Goal: Information Seeking & Learning: Learn about a topic

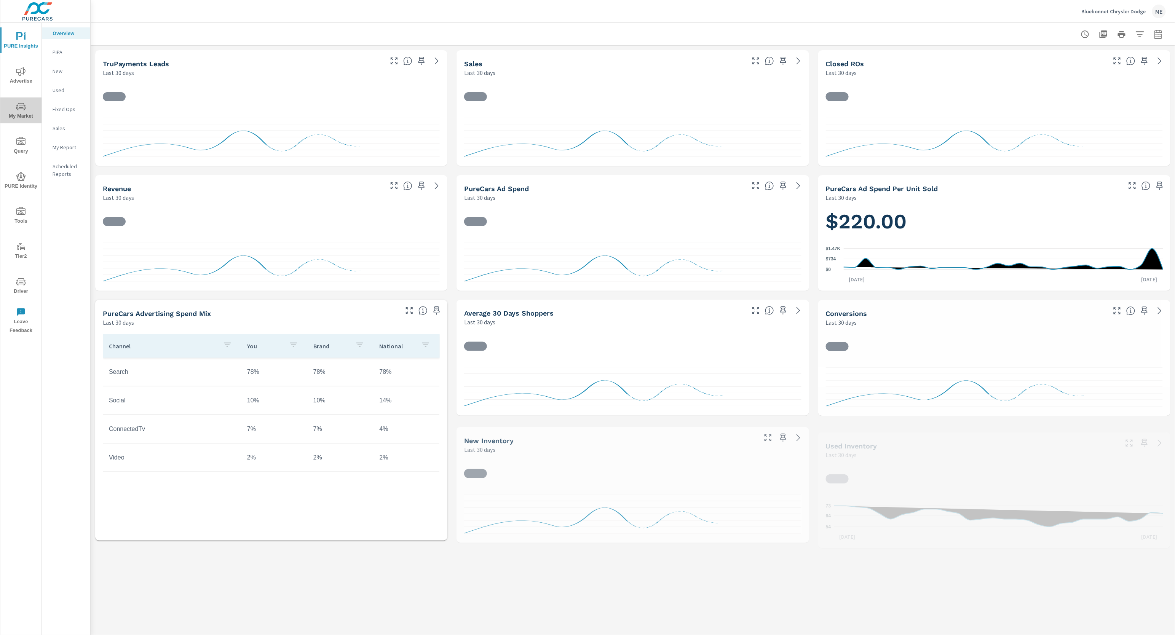
click at [25, 112] on span "My Market" at bounding box center [21, 111] width 37 height 19
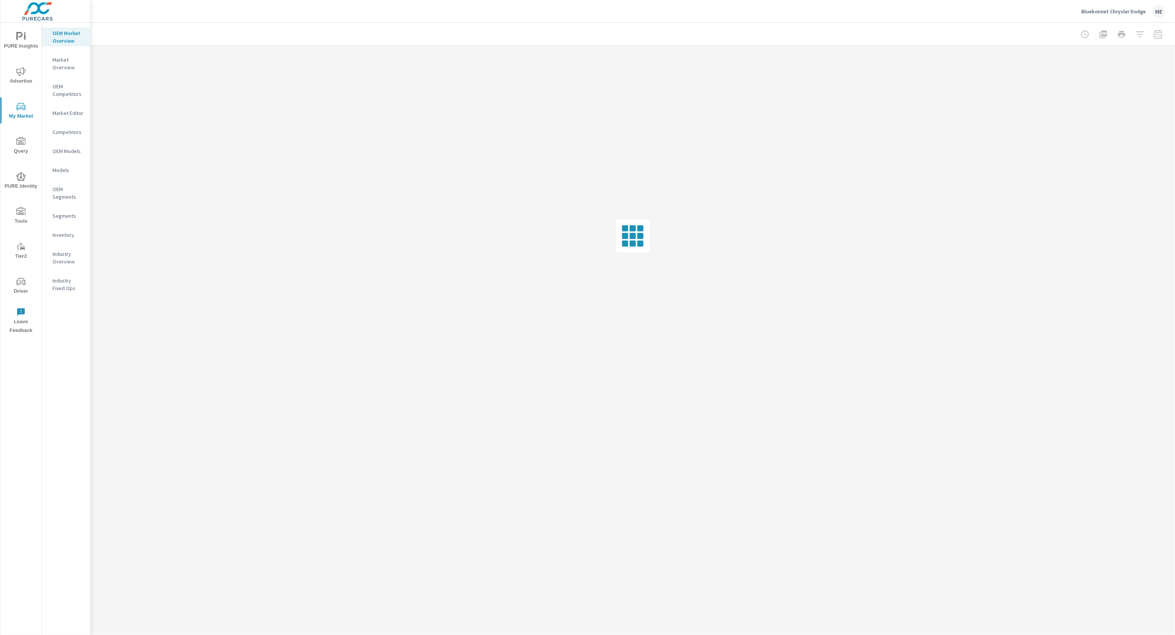
click at [70, 59] on p "Market Overview" at bounding box center [69, 63] width 32 height 15
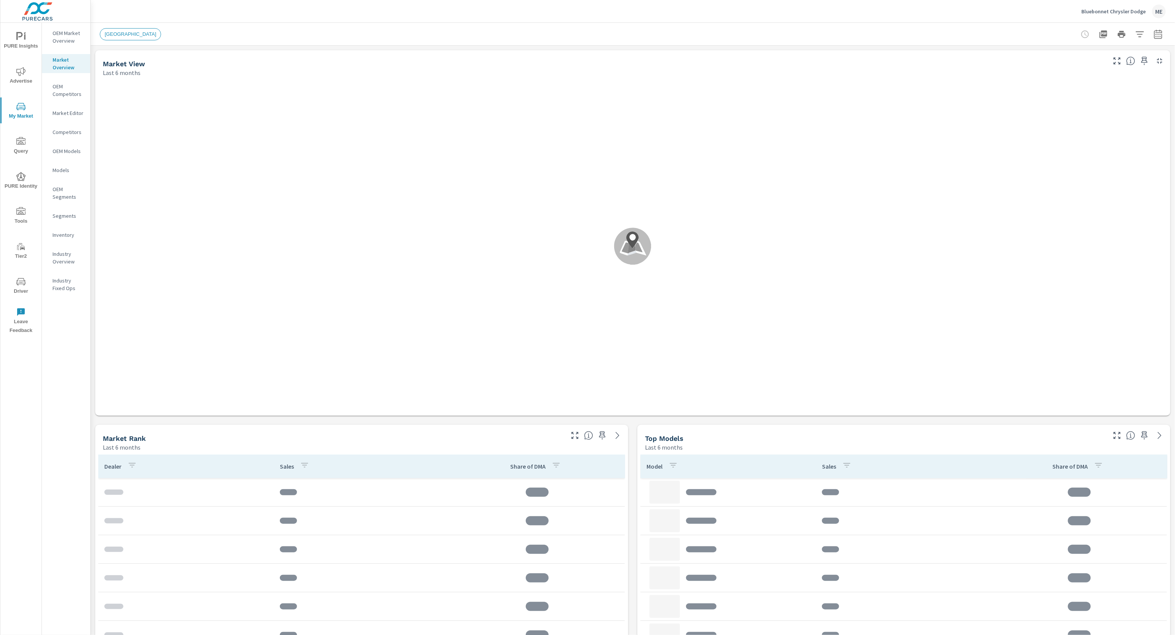
click at [1136, 33] on icon "button" at bounding box center [1139, 34] width 9 height 9
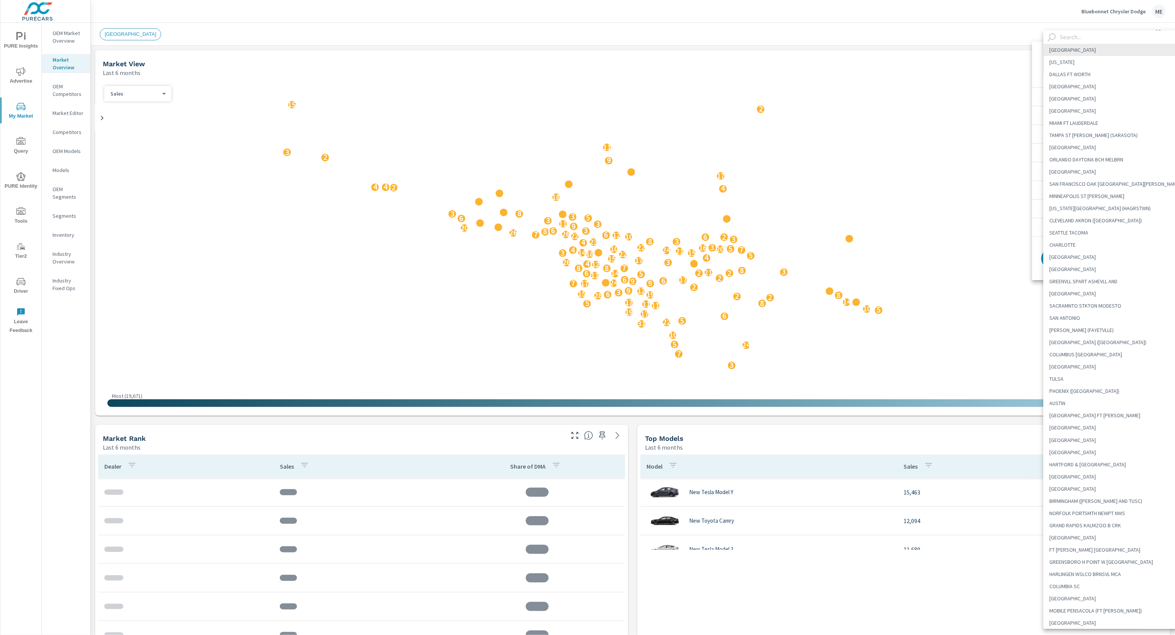
click at [1074, 65] on body "PURE Insights Advertise My Market Query PURE Identity Tools Tier2 Driver Leave …" at bounding box center [587, 317] width 1175 height 635
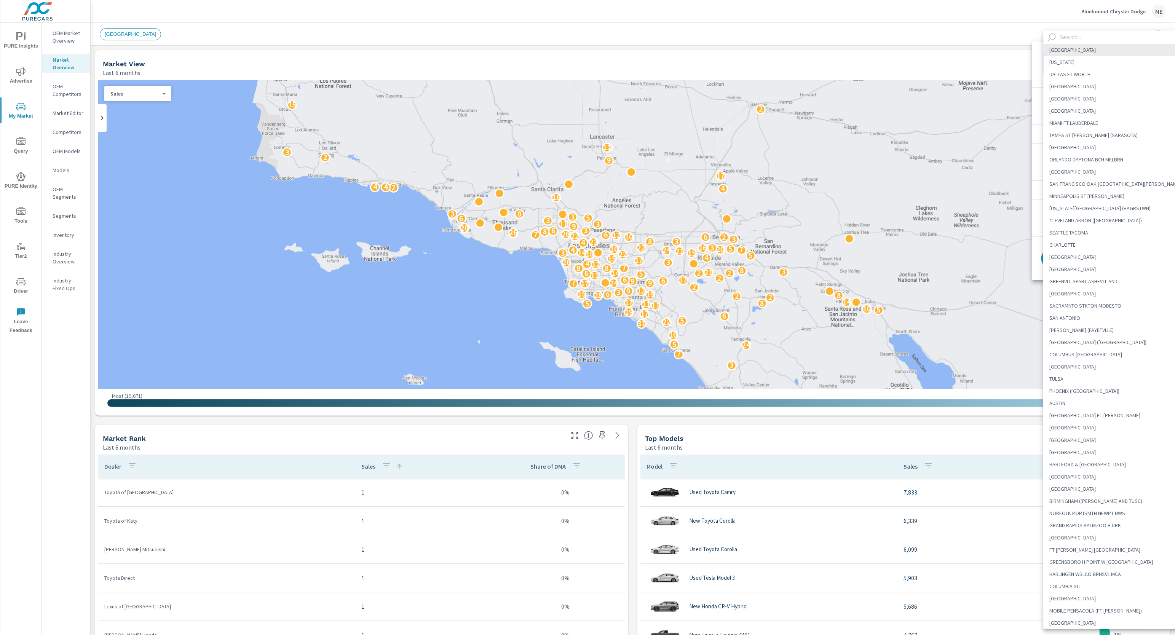
click at [1086, 41] on input "text" at bounding box center [1122, 36] width 130 height 13
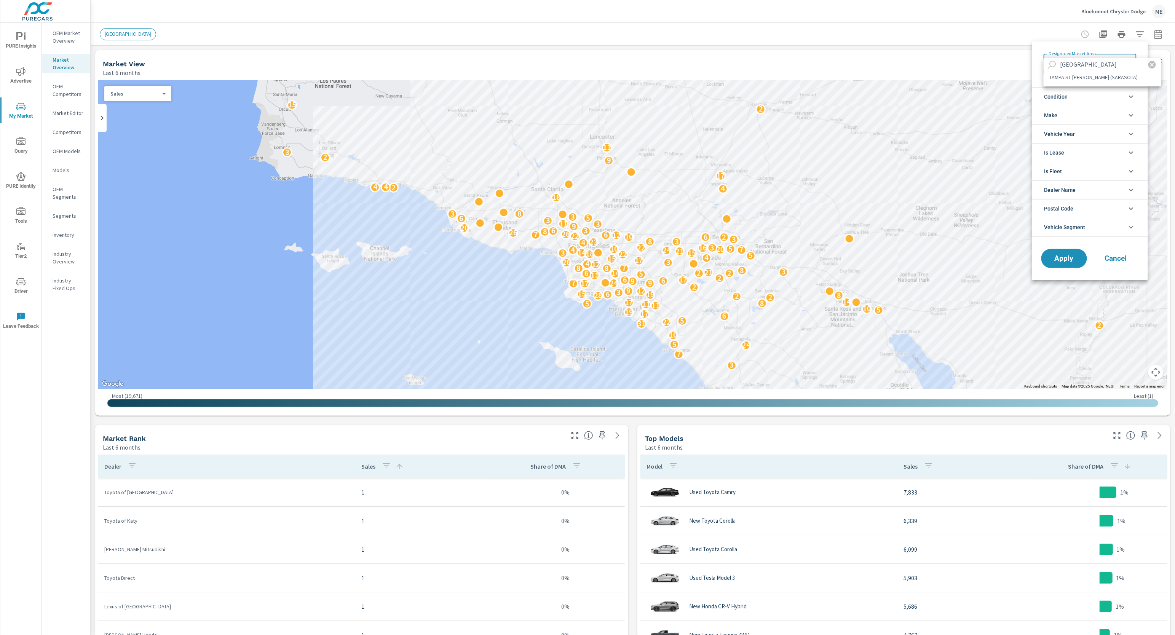
type input "tampa"
click at [1074, 78] on li "TAMPA ST PETE (SARASOTA)" at bounding box center [1102, 77] width 118 height 12
type Area "TAMPA ST PETE (SARASOTA)"
click at [1094, 225] on li "Vehicle Segment" at bounding box center [1090, 227] width 116 height 19
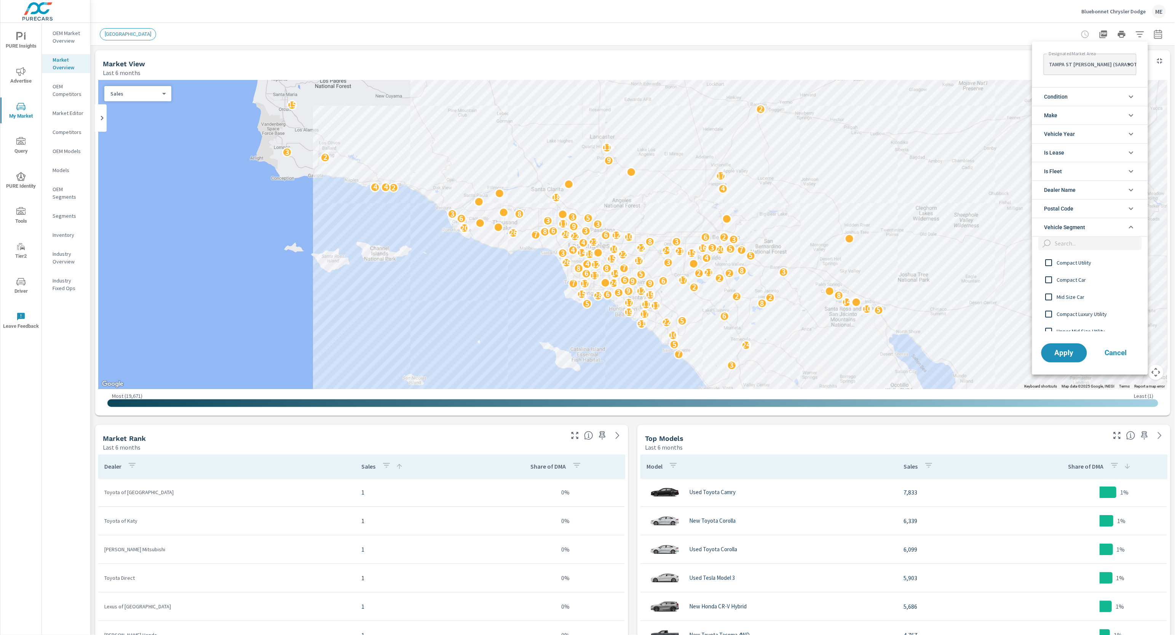
click at [1062, 114] on li "Make" at bounding box center [1090, 115] width 116 height 19
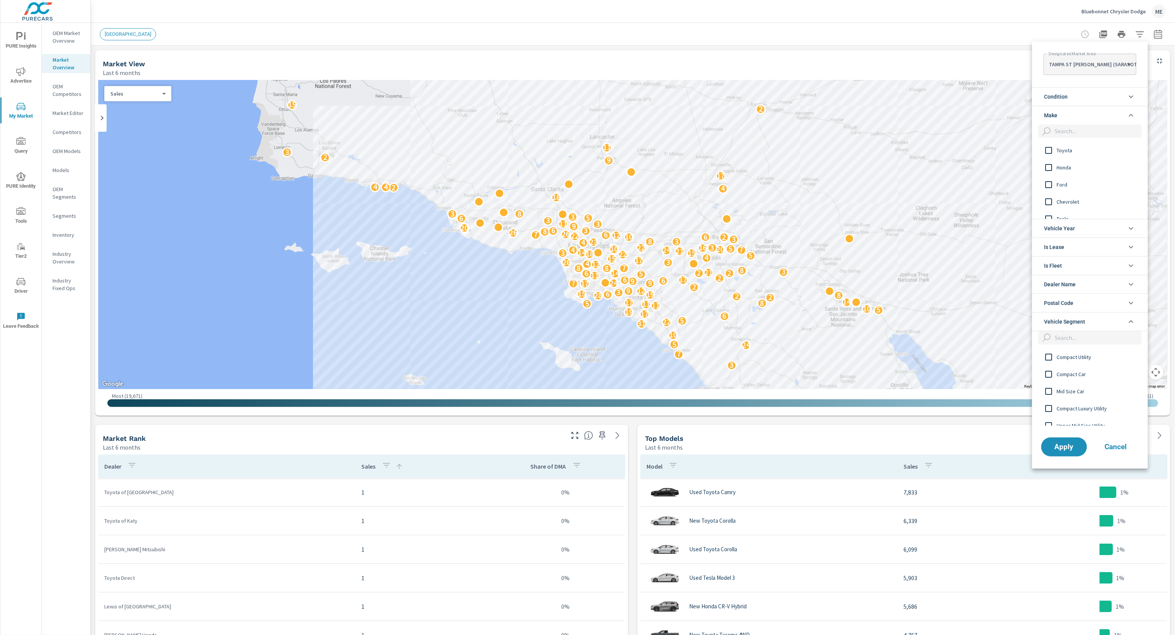
click at [1065, 184] on span "Ford" at bounding box center [1098, 184] width 83 height 9
click at [1062, 182] on span "Jeep" at bounding box center [1098, 182] width 83 height 9
click at [1065, 98] on span "Condition" at bounding box center [1056, 97] width 24 height 18
click at [1063, 115] on span "New" at bounding box center [1098, 114] width 83 height 9
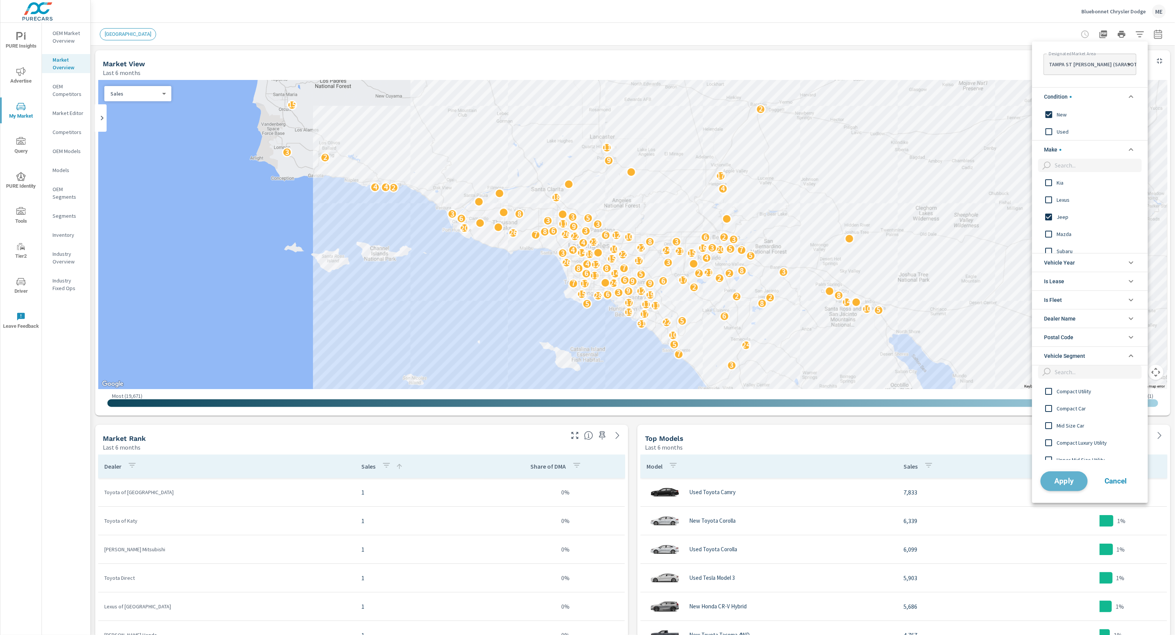
click at [1069, 483] on span "Apply" at bounding box center [1063, 481] width 31 height 7
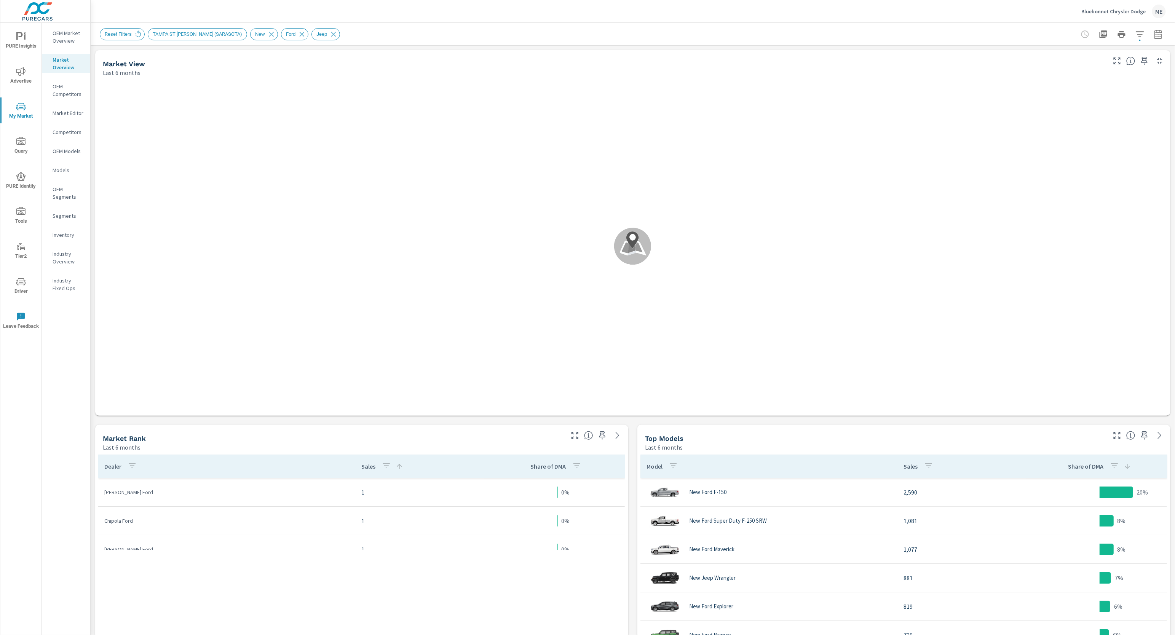
scroll to position [114, 0]
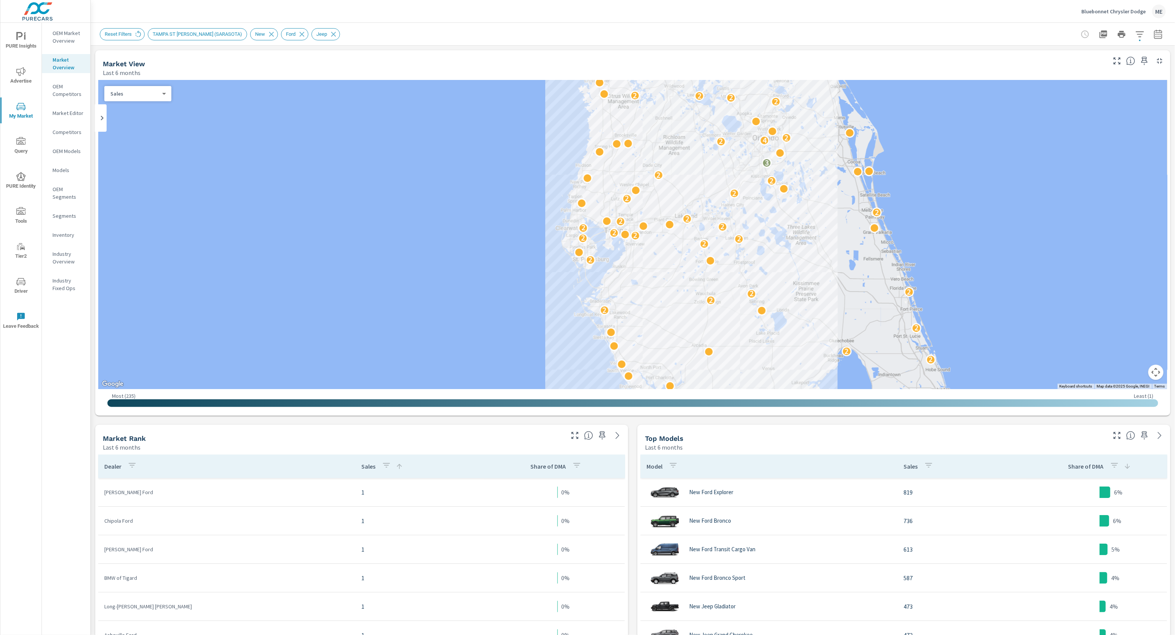
click at [1156, 33] on icon "button" at bounding box center [1157, 34] width 9 height 9
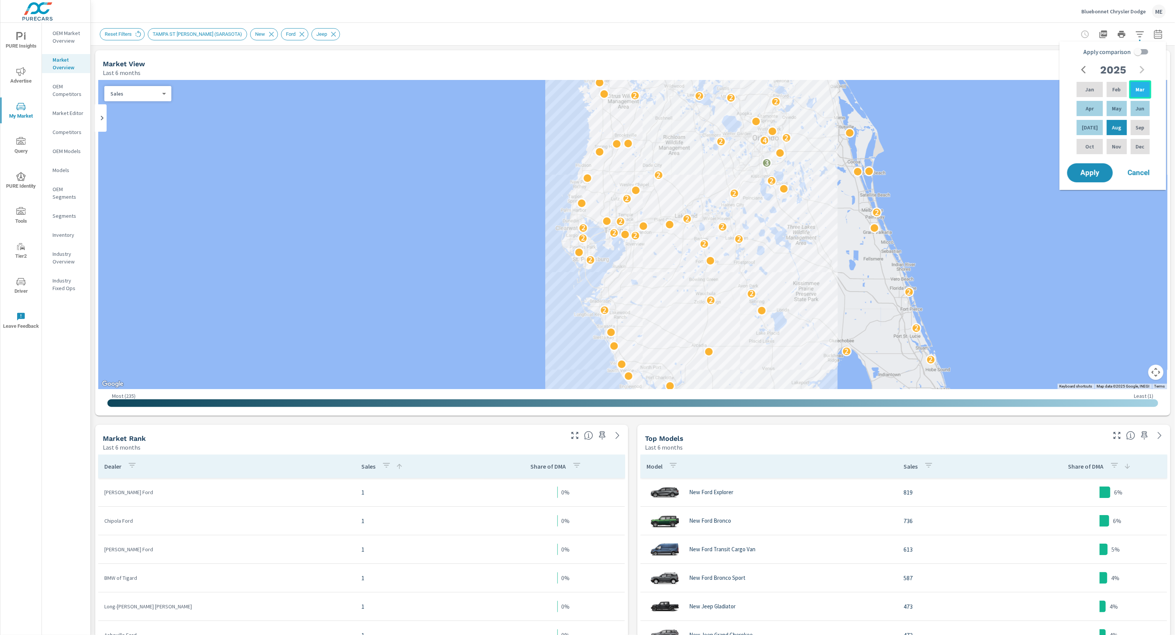
click at [1139, 88] on p "Mar" at bounding box center [1139, 90] width 9 height 8
click at [1140, 105] on p "Jun" at bounding box center [1139, 109] width 9 height 8
click at [1143, 53] on input "Apply comparison" at bounding box center [1137, 52] width 43 height 14
checkbox input "true"
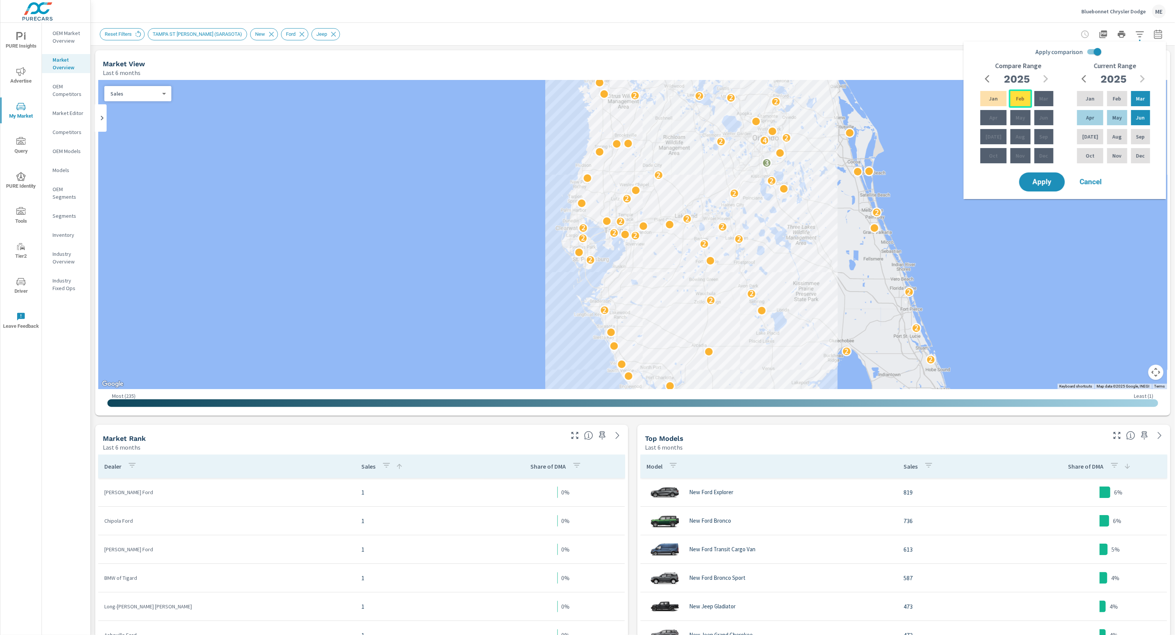
click at [1019, 94] on div "Feb" at bounding box center [1020, 98] width 23 height 18
click at [986, 77] on icon "button" at bounding box center [987, 79] width 5 height 8
click at [1016, 158] on p "Nov" at bounding box center [1019, 156] width 9 height 8
click at [1036, 184] on span "Apply" at bounding box center [1041, 181] width 31 height 7
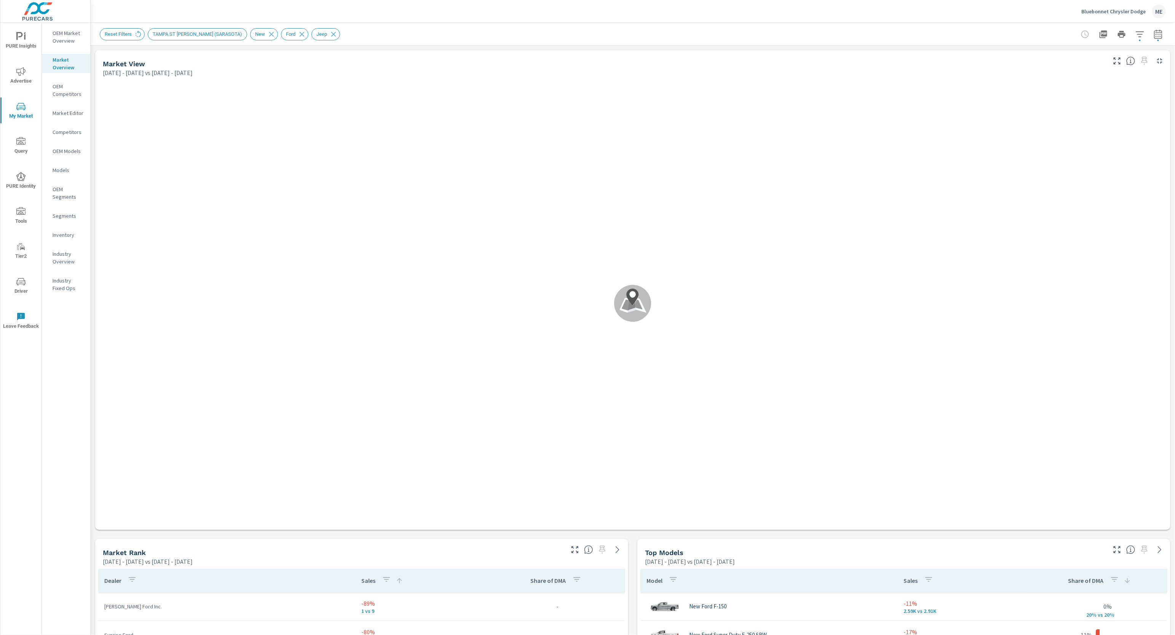
scroll to position [114, 0]
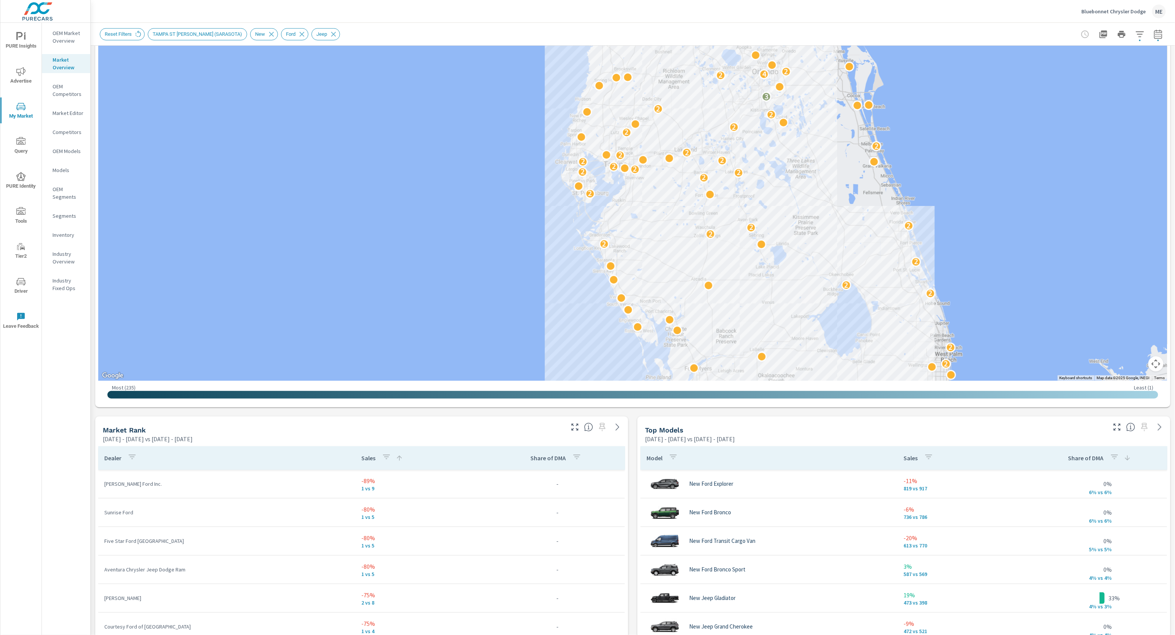
scroll to position [139, 0]
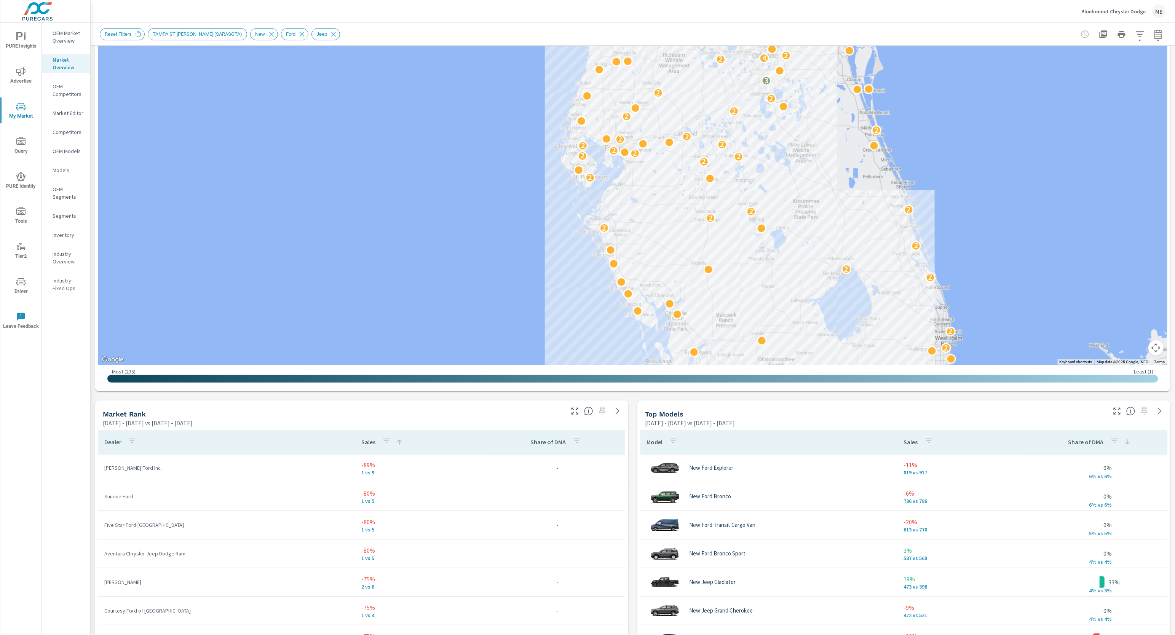
click at [1140, 38] on icon "button" at bounding box center [1139, 34] width 9 height 9
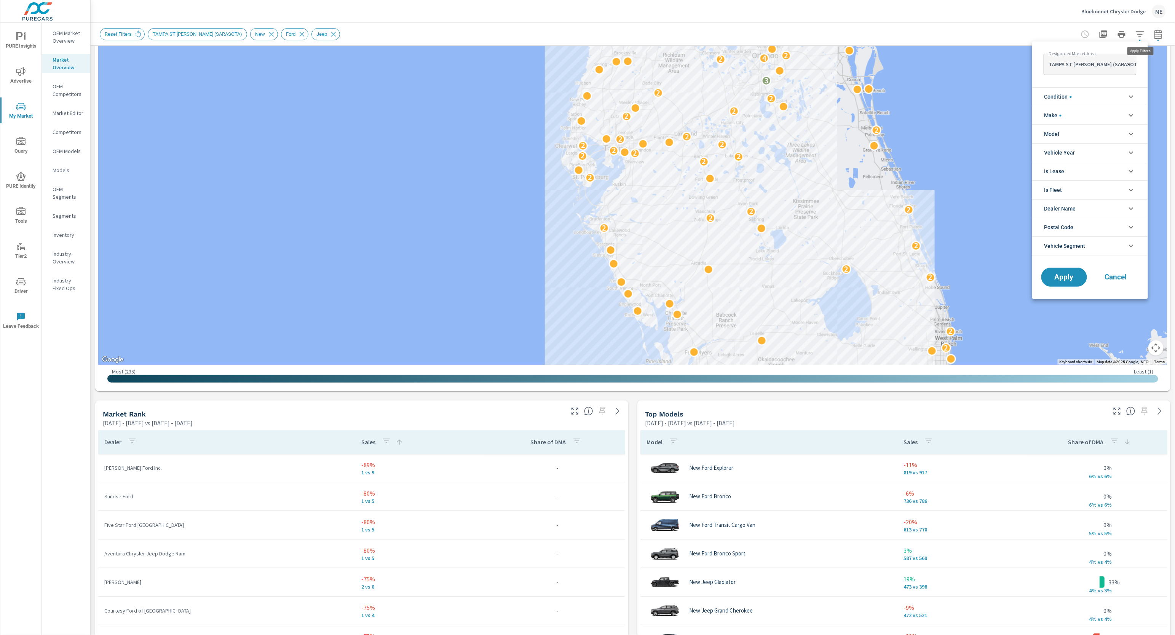
scroll to position [34, 0]
drag, startPoint x: 1085, startPoint y: 249, endPoint x: 1092, endPoint y: 249, distance: 6.9
click at [1085, 249] on span "Vehicle Segment" at bounding box center [1064, 246] width 41 height 18
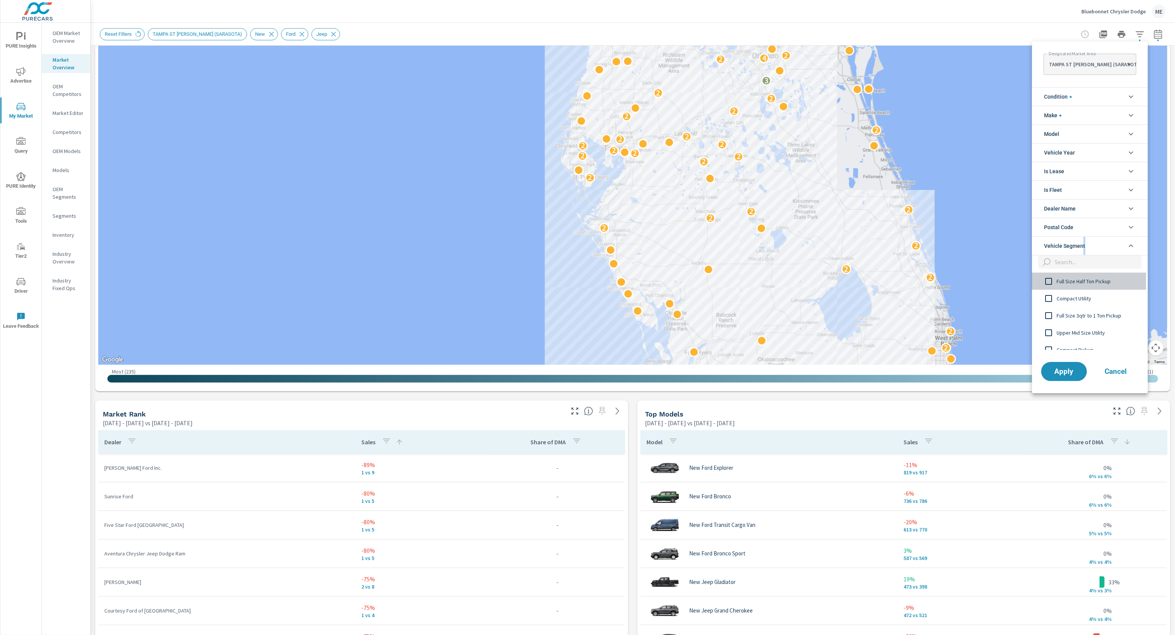
click at [1047, 283] on input "filter options" at bounding box center [1049, 281] width 16 height 16
click at [1063, 369] on span "Apply" at bounding box center [1063, 371] width 31 height 7
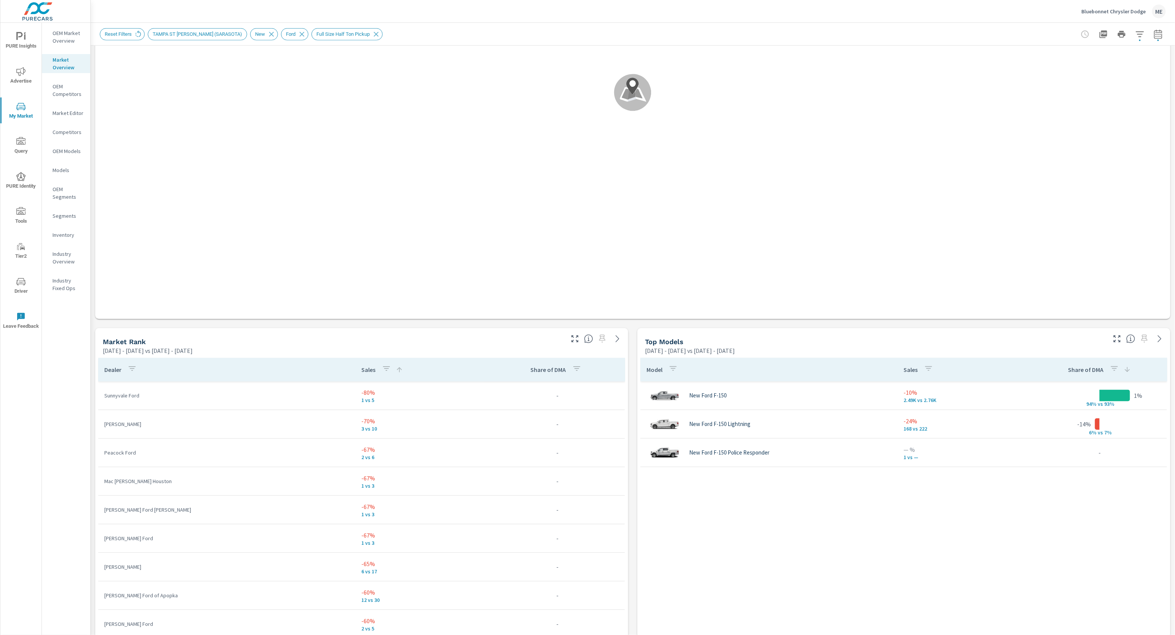
scroll to position [209, 0]
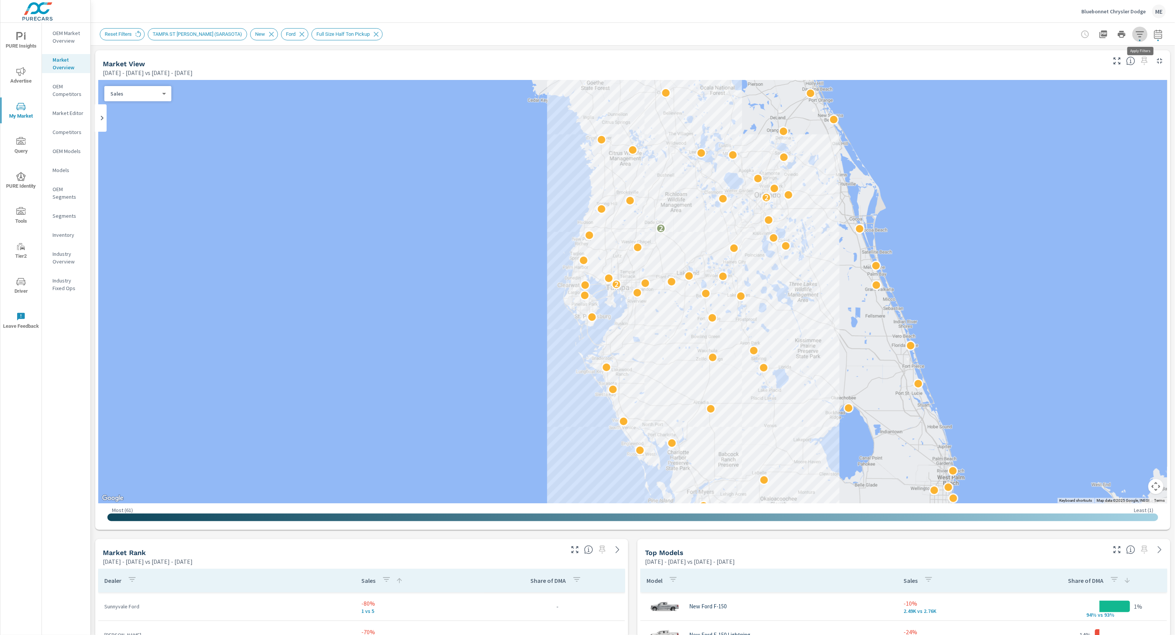
click at [1144, 38] on button "button" at bounding box center [1139, 34] width 15 height 15
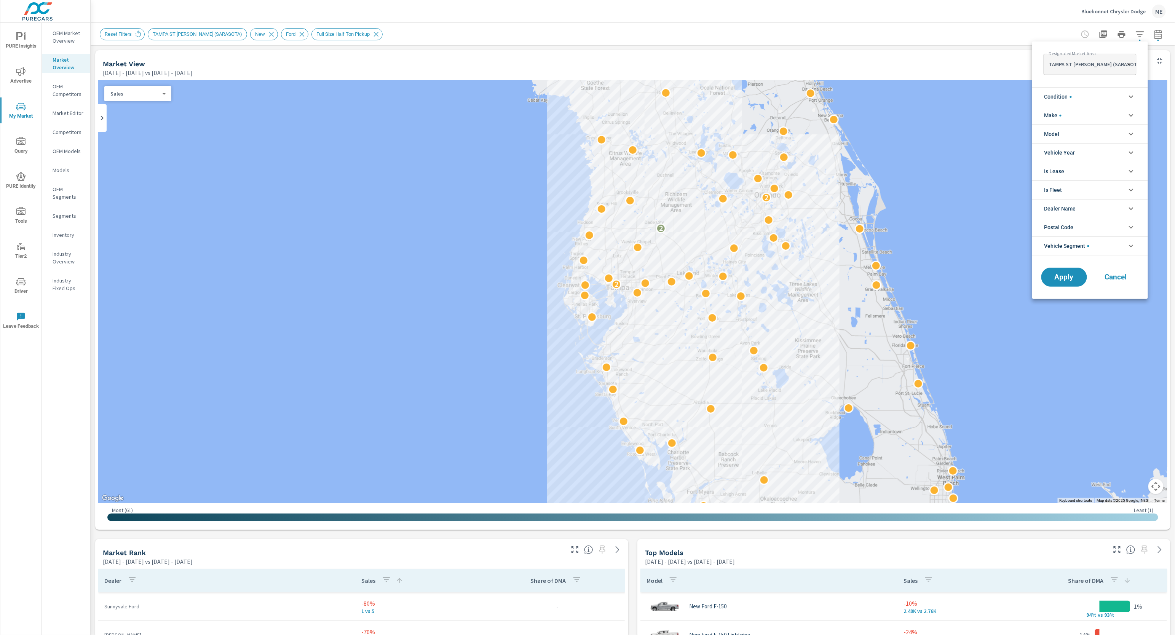
scroll to position [17, 0]
click at [1067, 245] on span "Vehicle Segment" at bounding box center [1066, 246] width 45 height 18
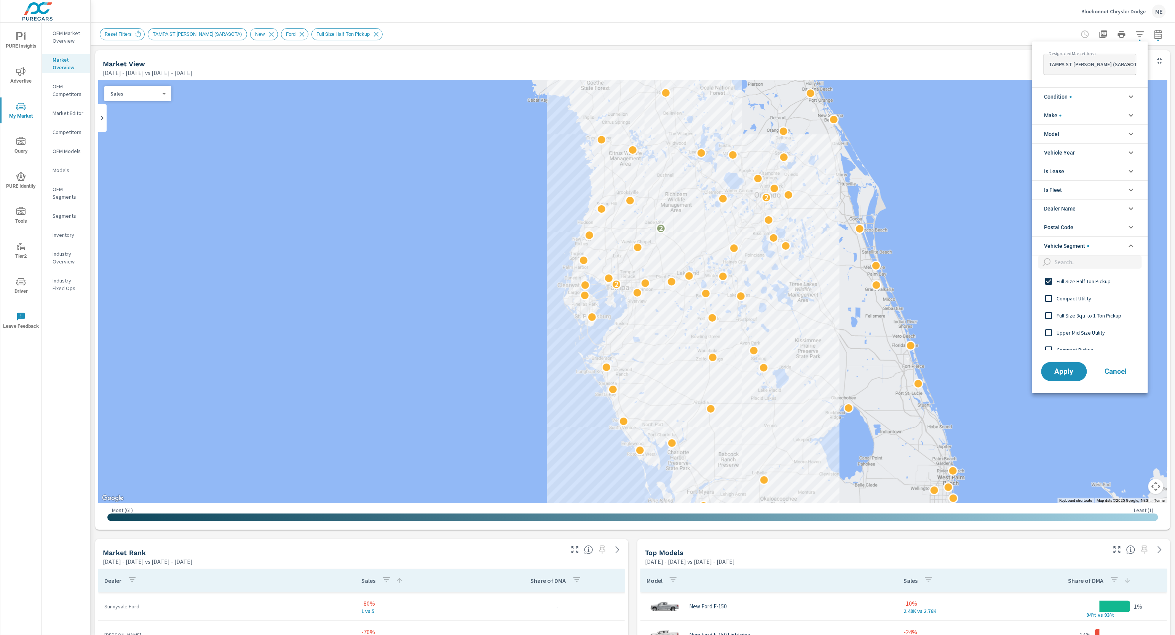
scroll to position [0, 0]
click at [1050, 280] on input "filter options" at bounding box center [1049, 281] width 16 height 16
click at [1088, 264] on input "filter options" at bounding box center [1097, 261] width 90 height 13
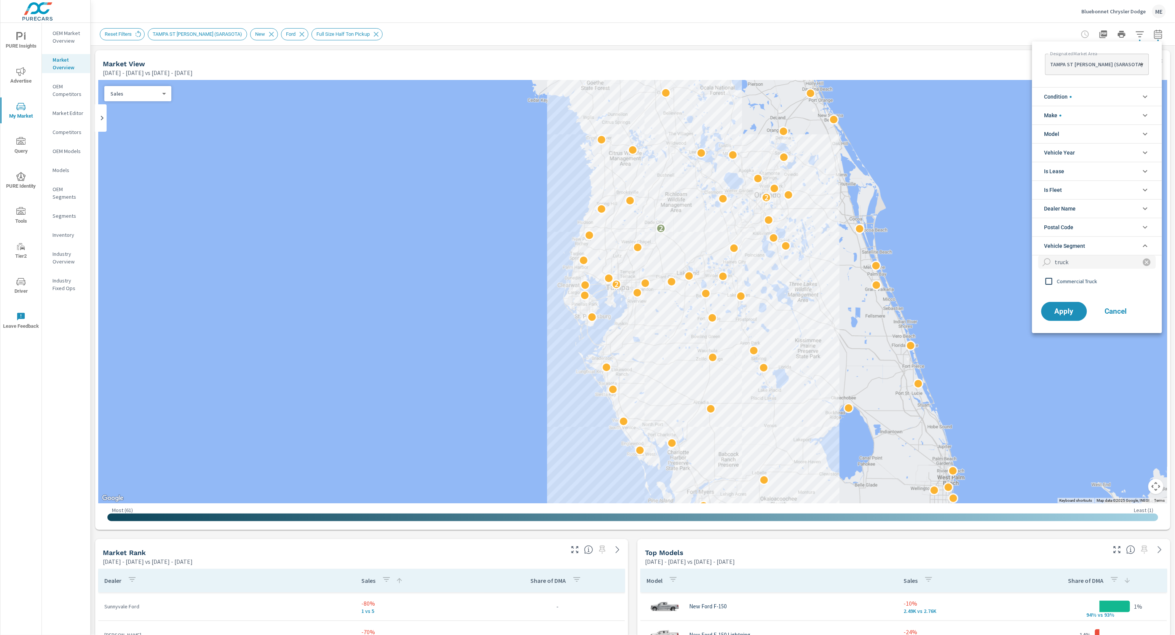
type input "truck"
click at [1142, 263] on icon "filter options" at bounding box center [1146, 262] width 9 height 9
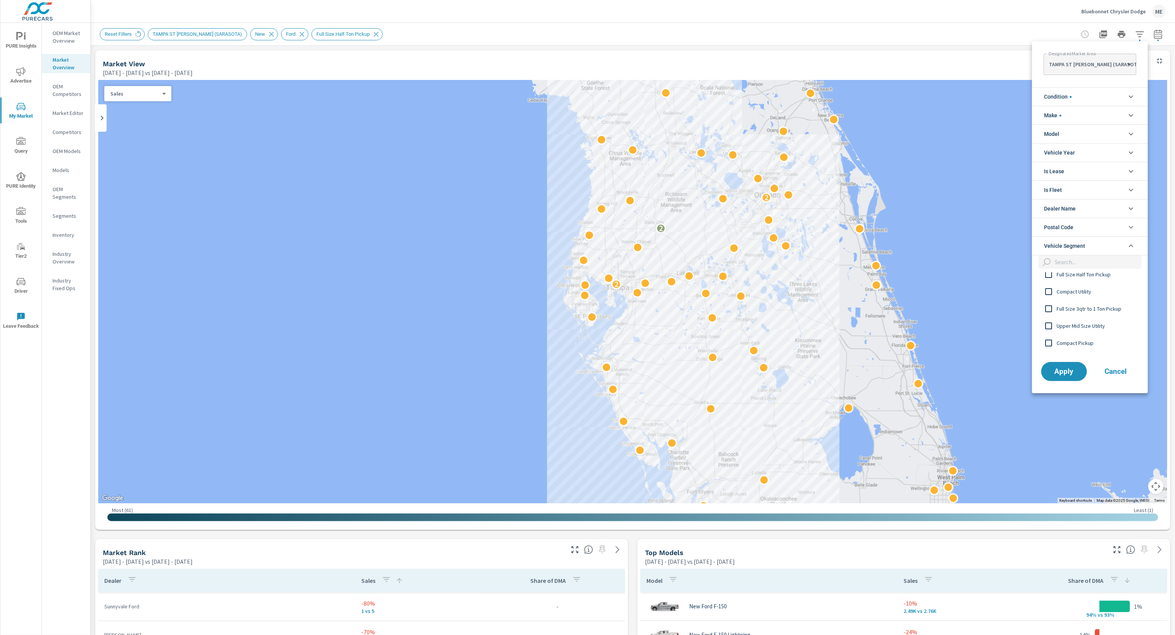
scroll to position [8, 0]
click at [1062, 369] on span "Apply" at bounding box center [1063, 371] width 31 height 7
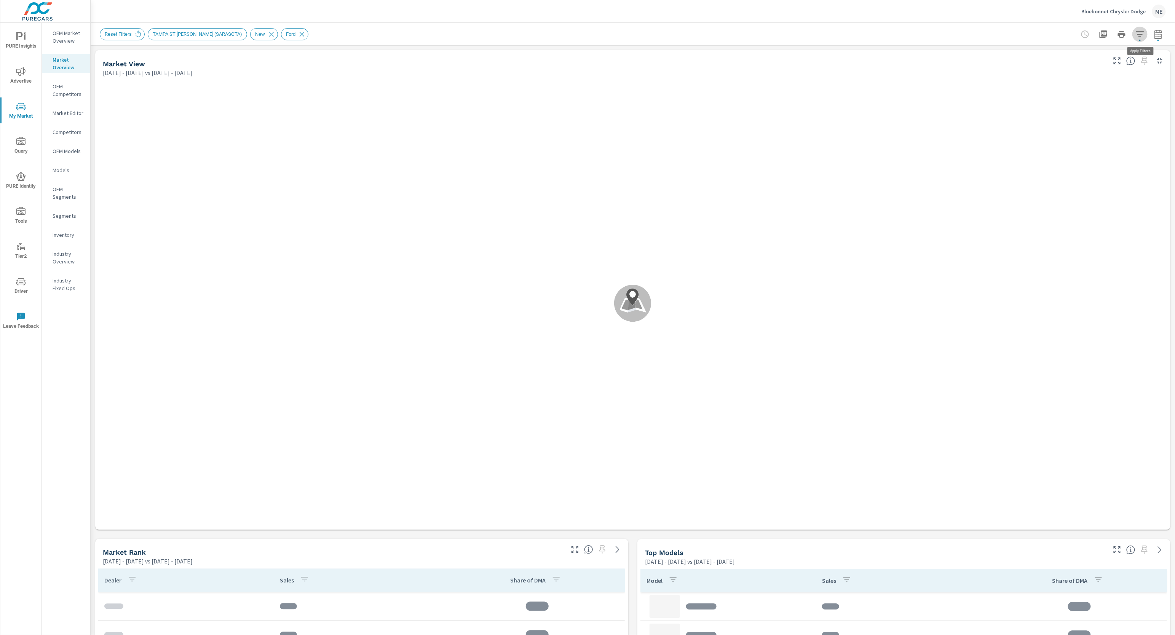
click at [1139, 30] on icon "button" at bounding box center [1139, 34] width 9 height 9
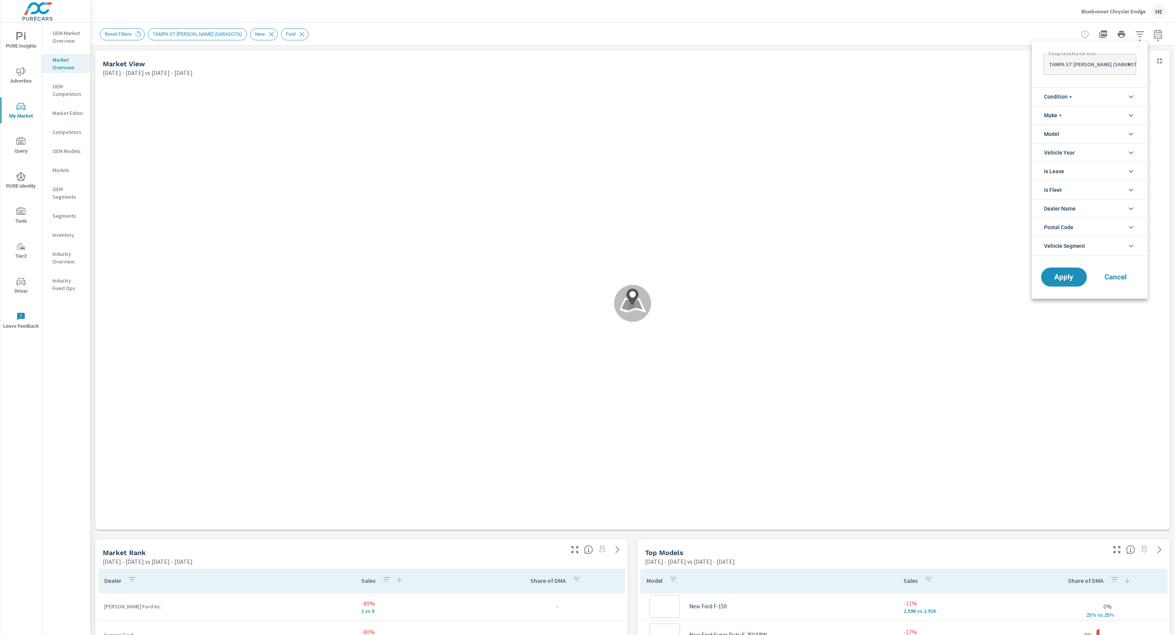
scroll to position [114, 0]
click at [1092, 250] on li "Vehicle Segment" at bounding box center [1090, 245] width 116 height 19
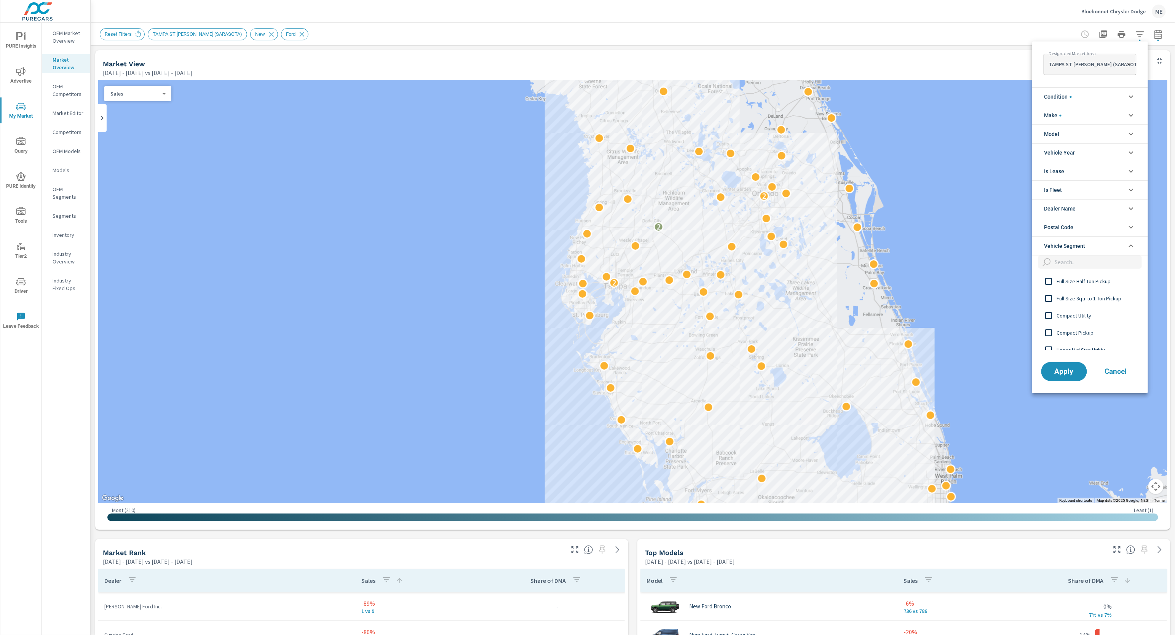
click at [1092, 263] on input "filter options" at bounding box center [1097, 261] width 90 height 13
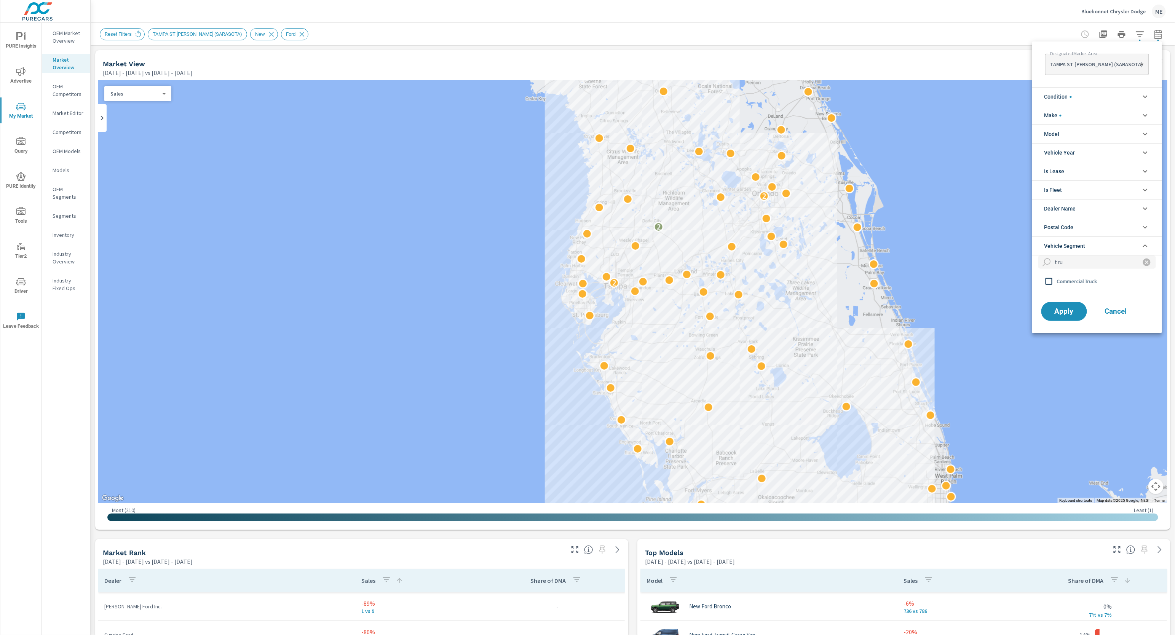
type input "tru"
click at [1142, 262] on icon "filter options" at bounding box center [1146, 262] width 9 height 9
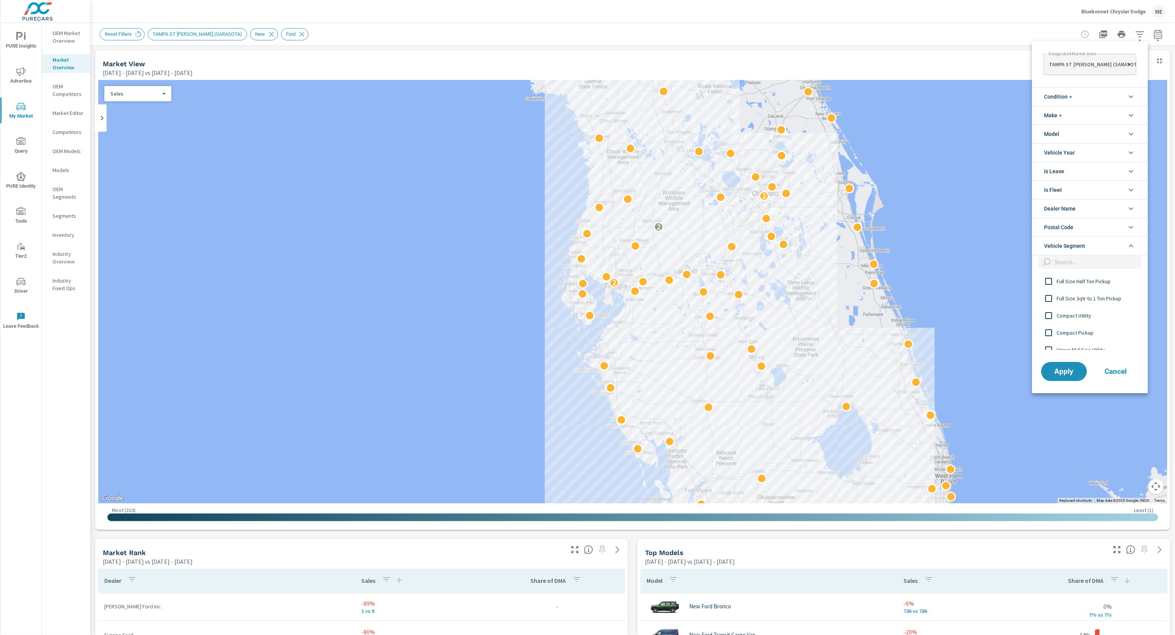
click at [1107, 264] on input "filter options" at bounding box center [1097, 261] width 90 height 13
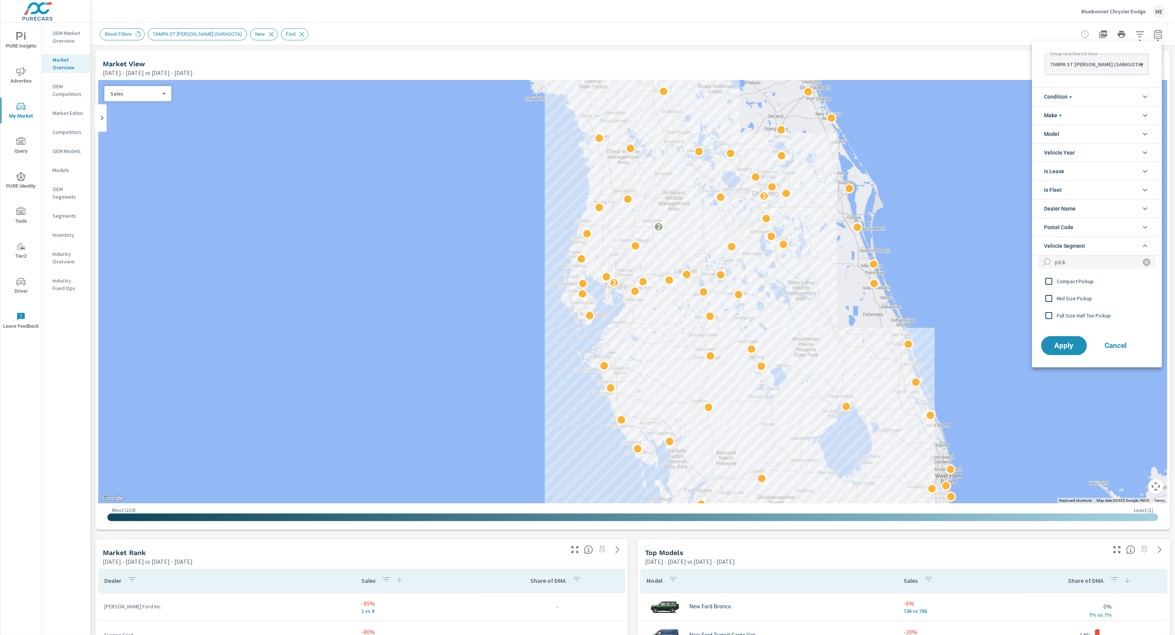
type input "pick"
click at [1081, 284] on span "Compact Pickup" at bounding box center [1098, 281] width 83 height 9
click at [1066, 354] on button "Apply" at bounding box center [1063, 346] width 47 height 20
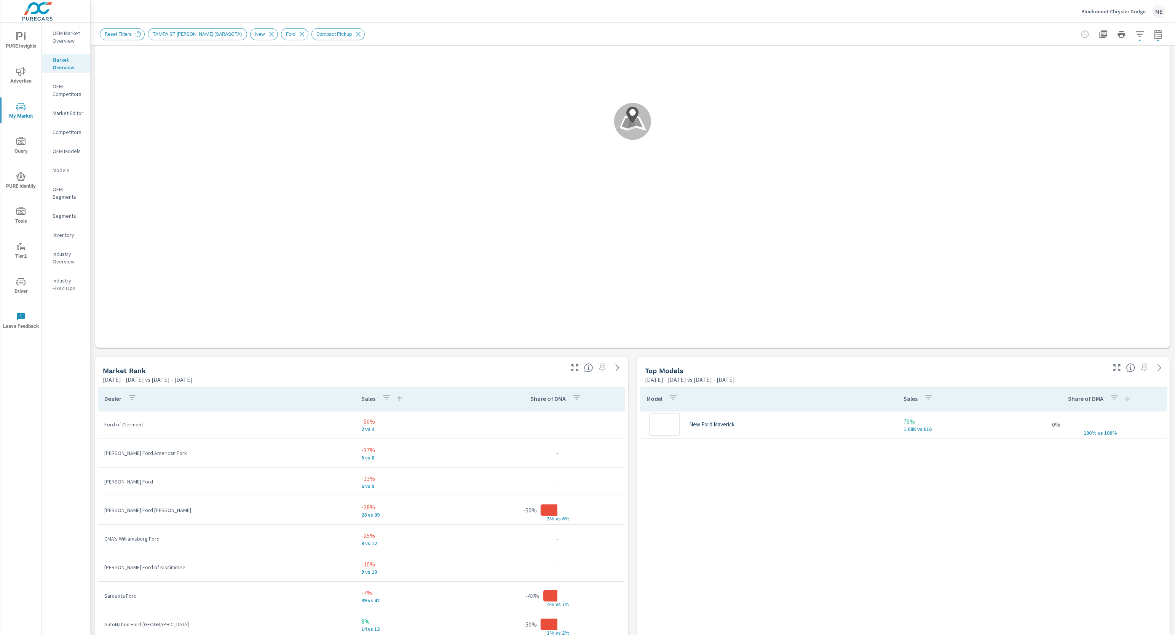
scroll to position [57, 0]
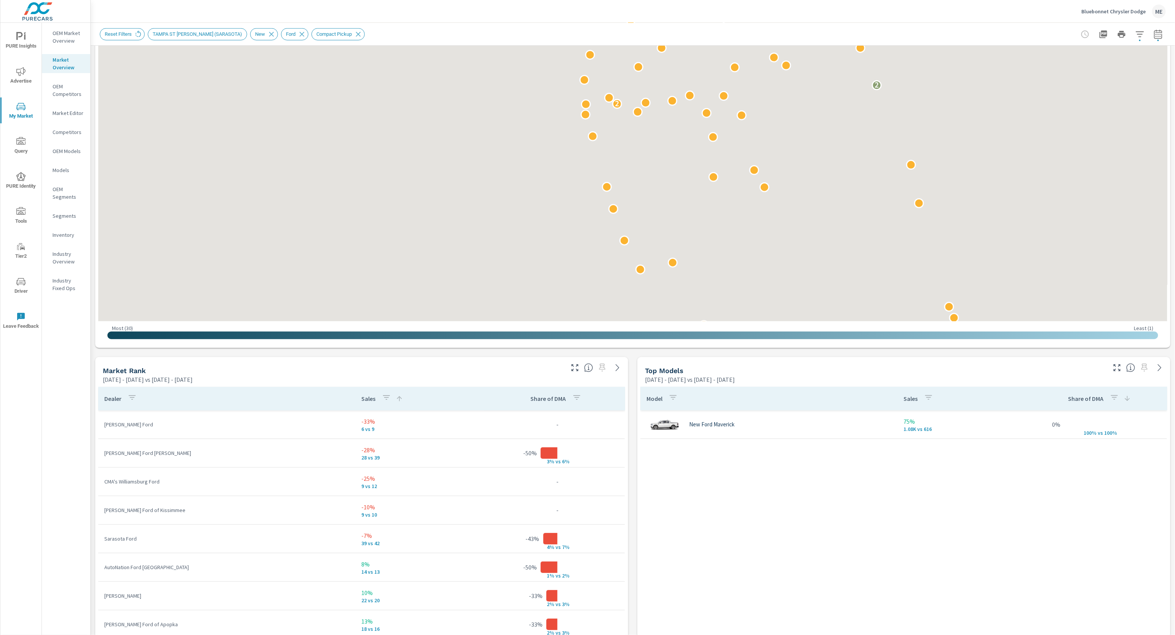
scroll to position [183, 0]
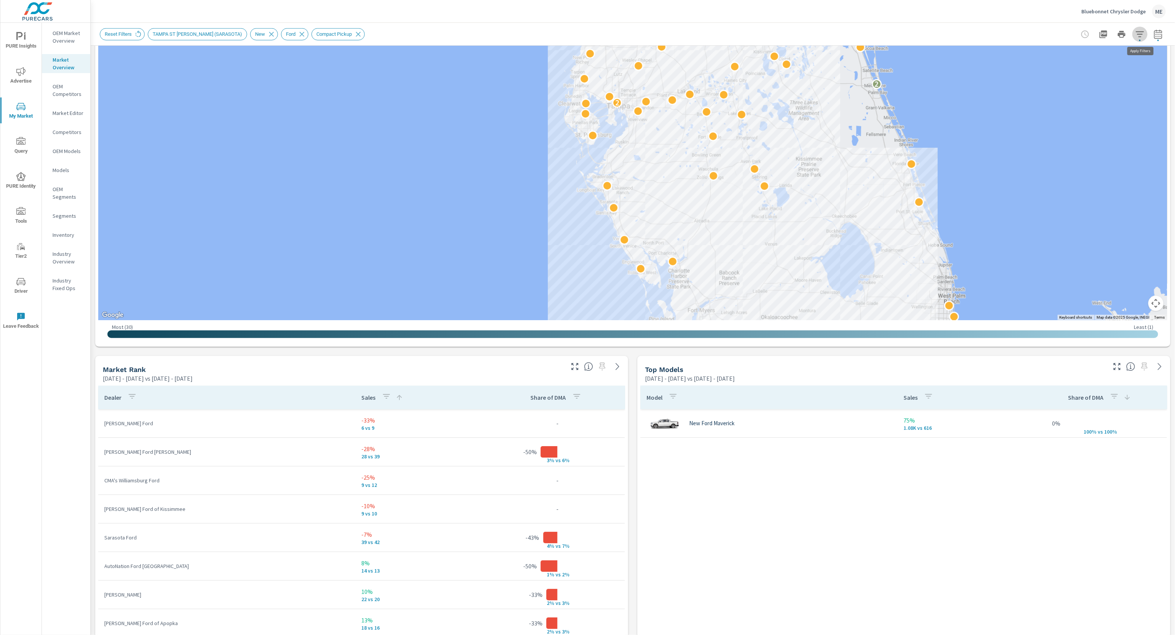
click at [1138, 29] on button "button" at bounding box center [1139, 34] width 15 height 15
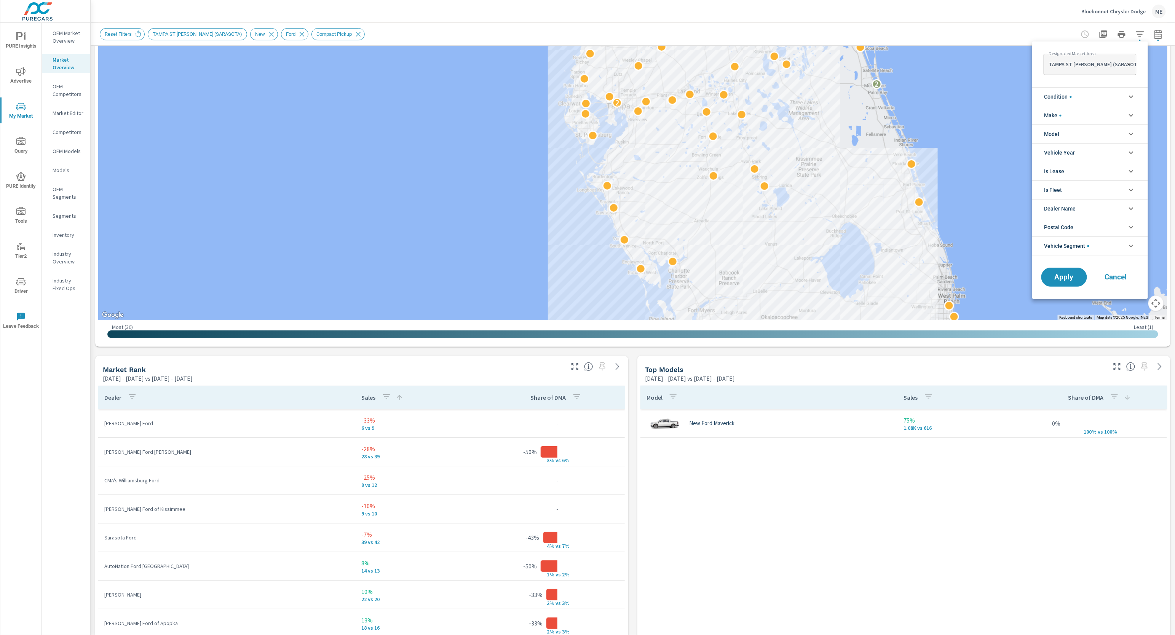
scroll to position [69, 0]
click at [1071, 248] on span "Vehicle Segment" at bounding box center [1066, 246] width 45 height 18
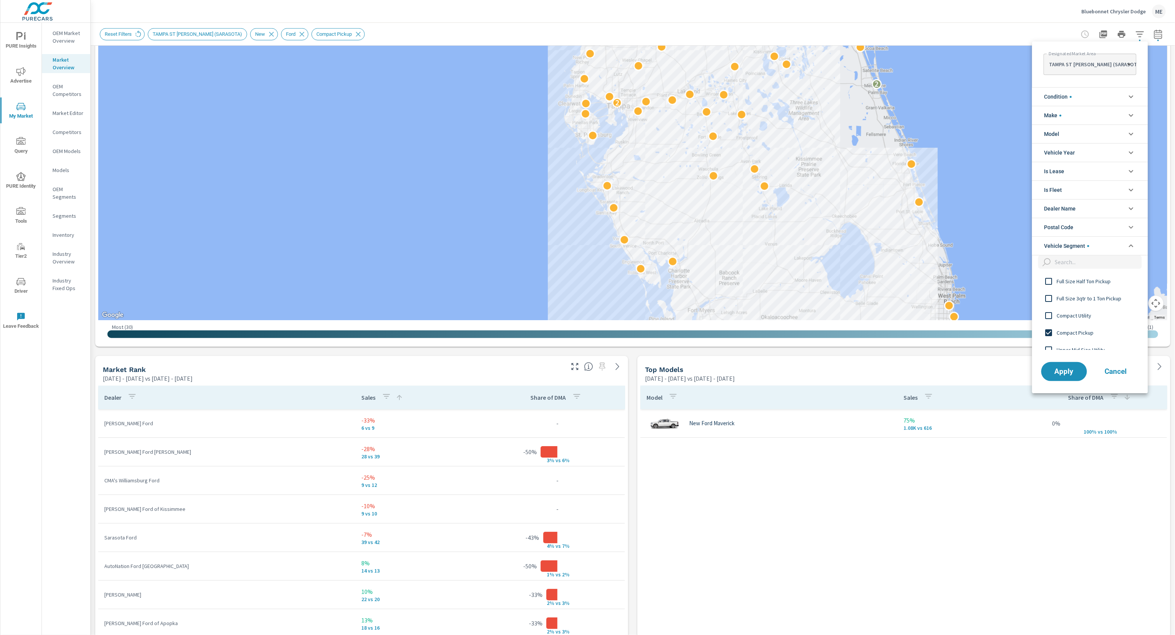
scroll to position [0, 0]
click at [1047, 334] on input "filter options" at bounding box center [1049, 333] width 16 height 16
click at [1103, 266] on input "filter options" at bounding box center [1097, 261] width 90 height 13
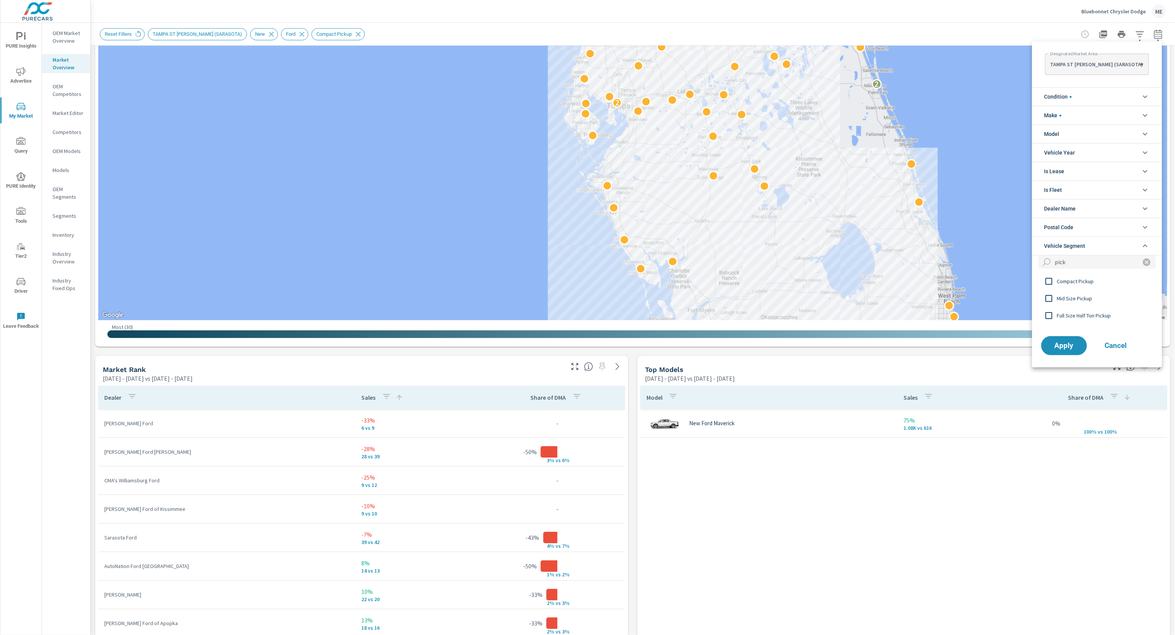
type input "pick"
click at [1062, 297] on span "Mid Size Pickup" at bounding box center [1098, 298] width 83 height 9
click at [1072, 354] on button "Apply" at bounding box center [1063, 346] width 47 height 20
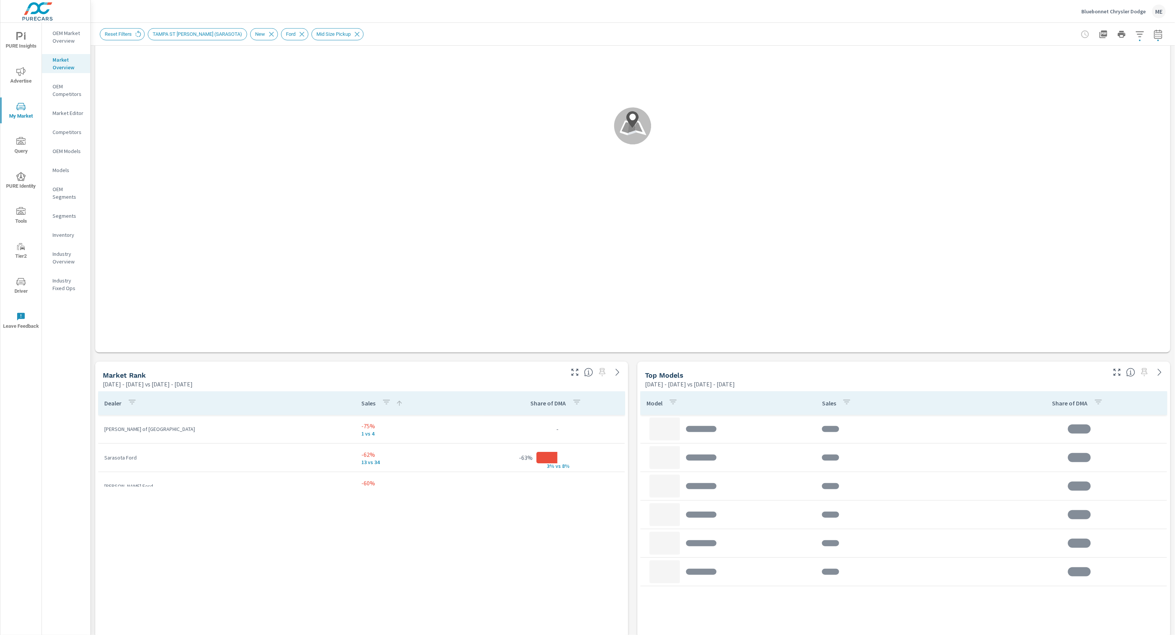
scroll to position [57, 0]
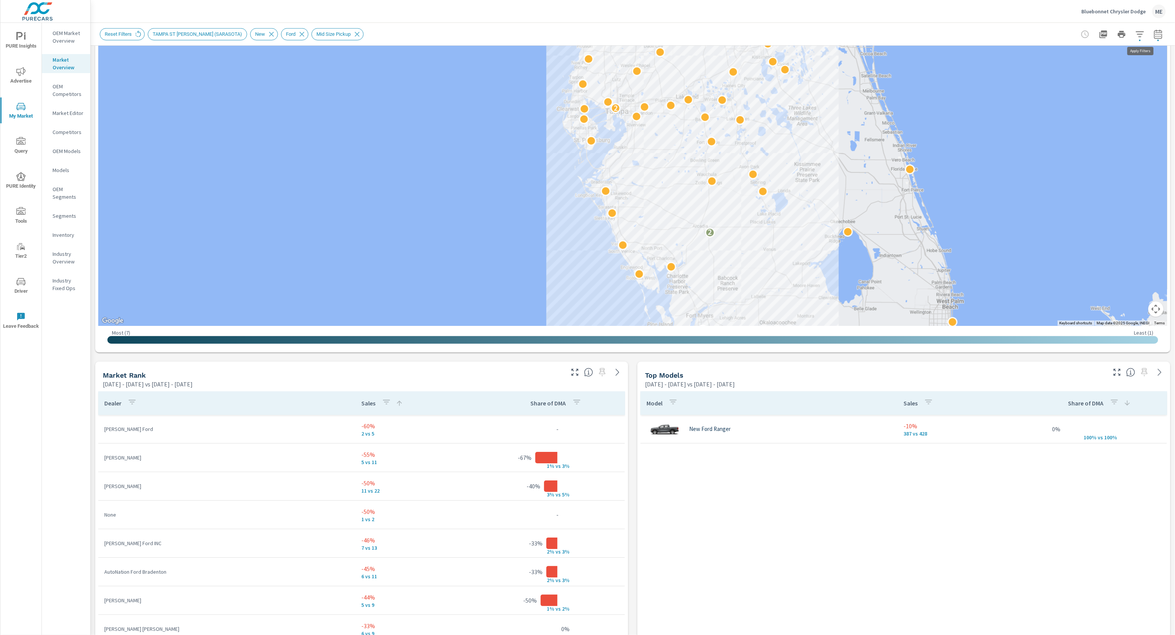
click at [1143, 33] on icon "button" at bounding box center [1139, 34] width 9 height 9
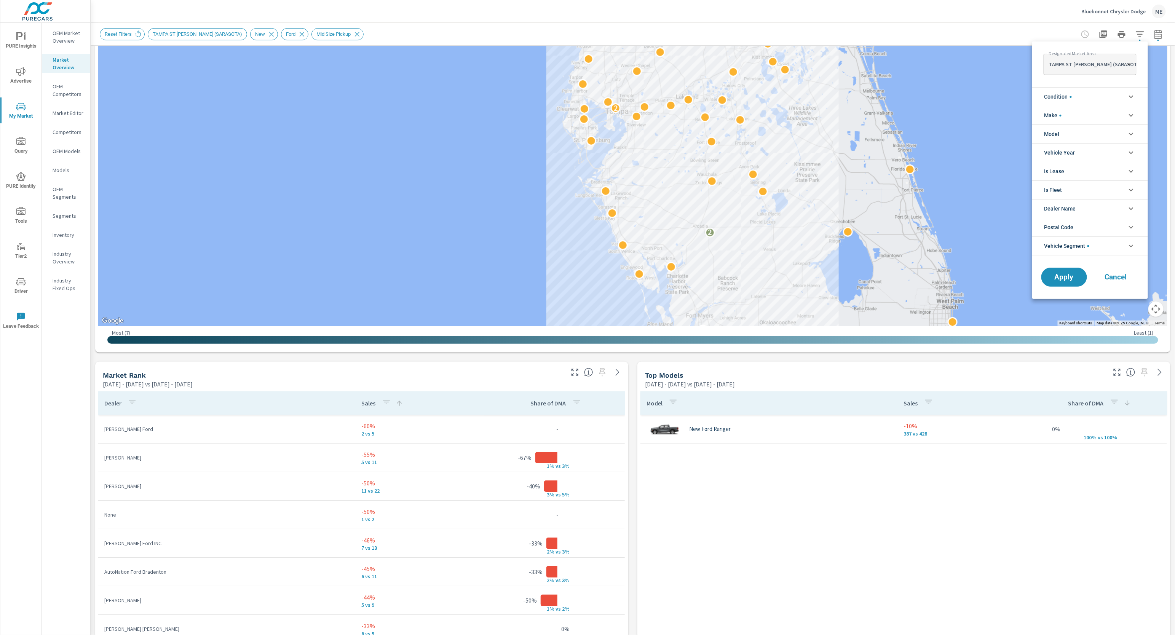
scroll to position [60, 0]
click at [1074, 114] on li "Make" at bounding box center [1090, 115] width 116 height 19
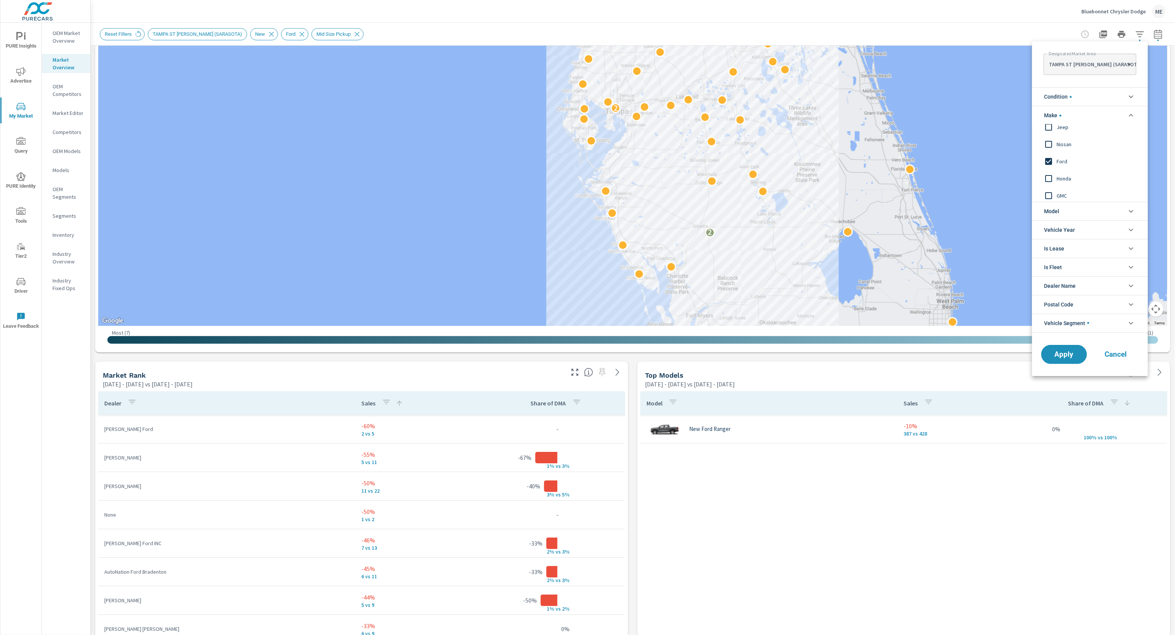
scroll to position [0, 0]
drag, startPoint x: 1085, startPoint y: 327, endPoint x: 1090, endPoint y: 327, distance: 5.0
click at [1088, 327] on span "Vehicle Segment" at bounding box center [1066, 323] width 45 height 18
click at [1049, 381] on input "filter options" at bounding box center [1049, 381] width 16 height 16
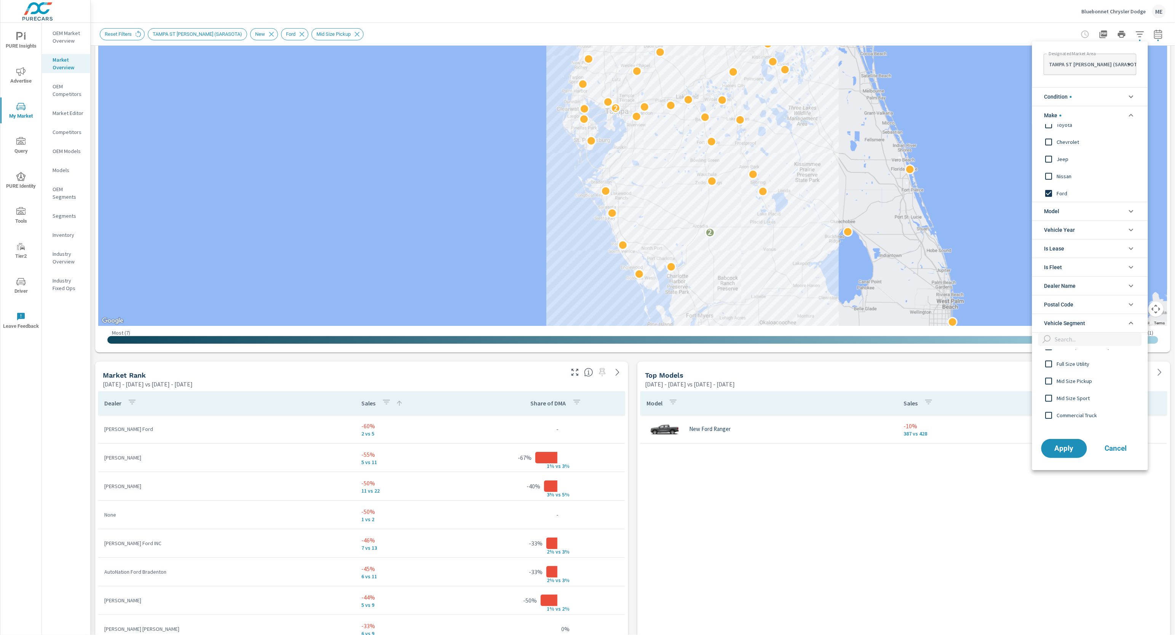
scroll to position [60, 0]
click at [1073, 448] on span "Apply" at bounding box center [1063, 448] width 31 height 7
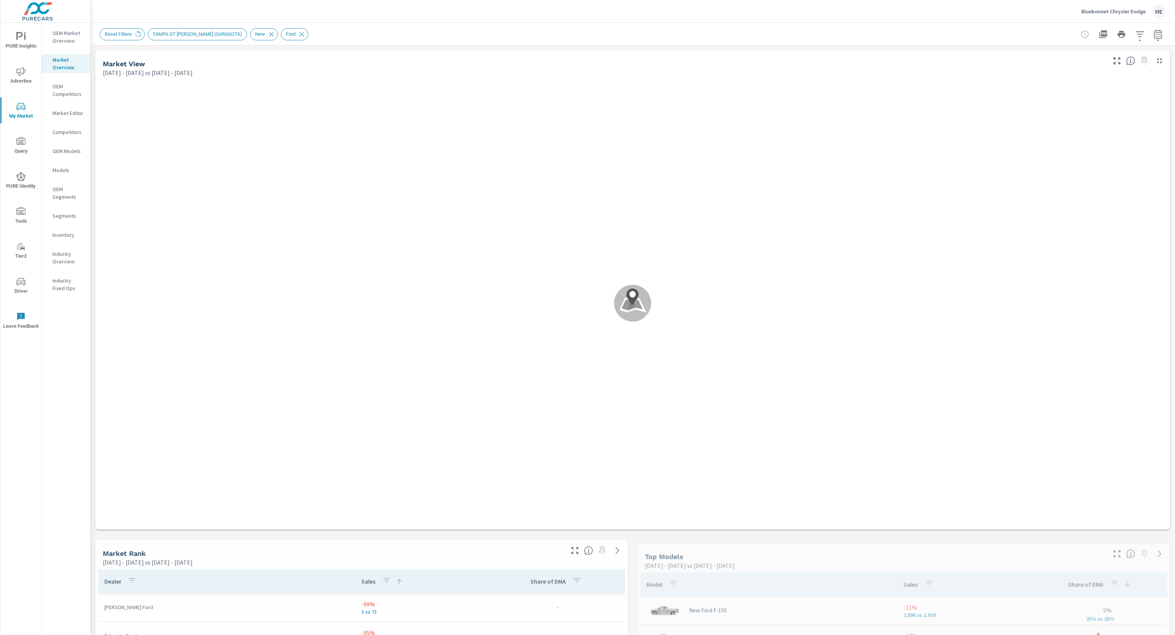
scroll to position [114, 0]
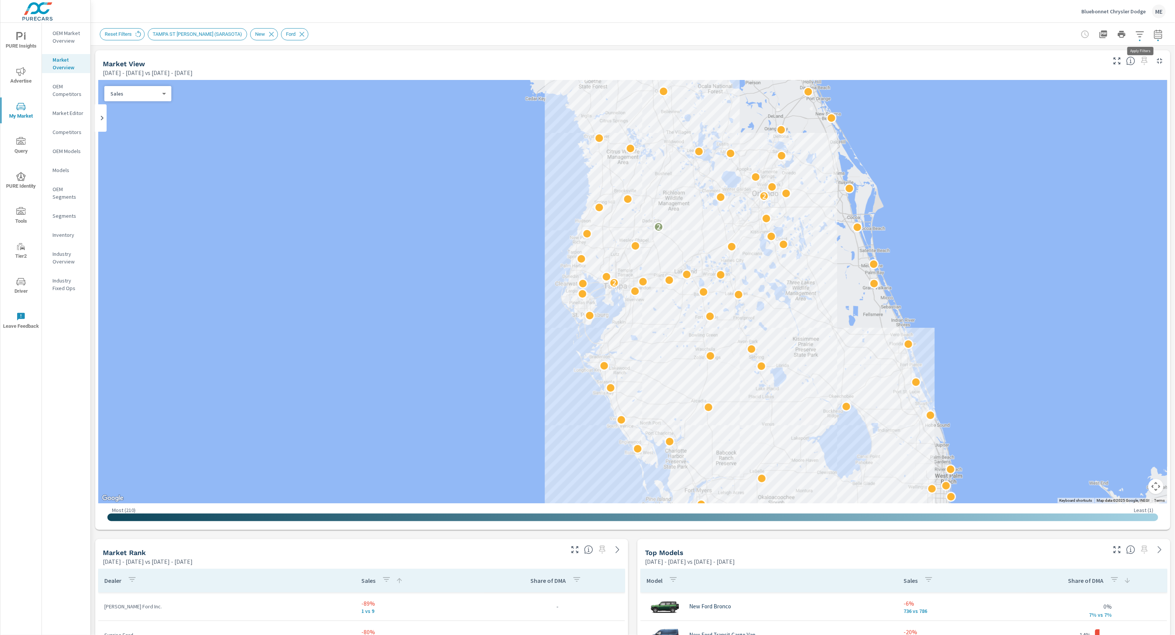
click at [1144, 30] on icon "button" at bounding box center [1139, 34] width 9 height 9
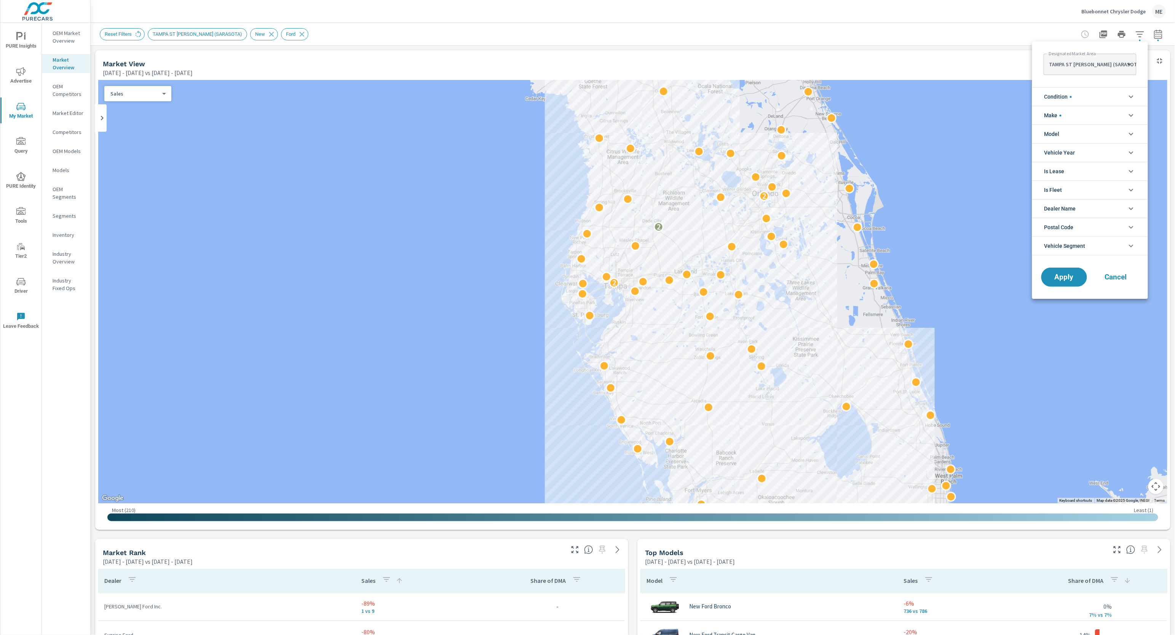
scroll to position [34, 0]
drag, startPoint x: 1071, startPoint y: 245, endPoint x: 1118, endPoint y: 255, distance: 47.8
click at [1071, 245] on span "Vehicle Segment" at bounding box center [1064, 246] width 41 height 18
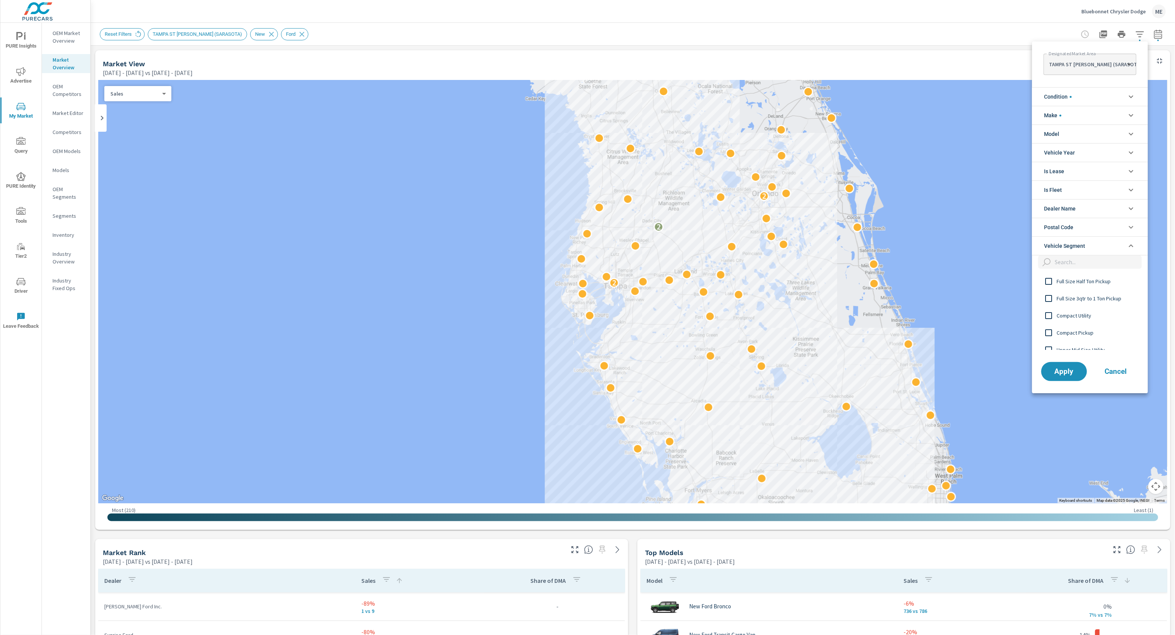
drag, startPoint x: 1065, startPoint y: 117, endPoint x: 1071, endPoint y: 117, distance: 6.9
click at [1066, 117] on li "Make" at bounding box center [1090, 115] width 116 height 19
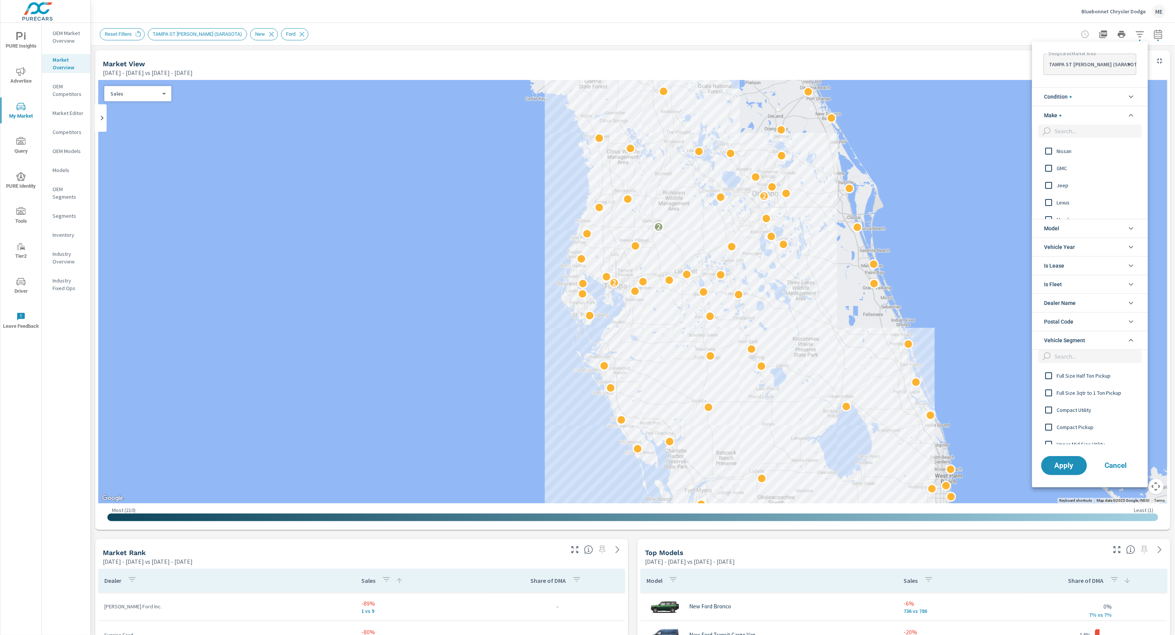
scroll to position [153, 0]
click at [1046, 153] on input "filter options" at bounding box center [1049, 152] width 16 height 16
click at [1086, 359] on input "filter options" at bounding box center [1097, 356] width 90 height 13
click at [1085, 362] on input "filter options" at bounding box center [1097, 356] width 90 height 13
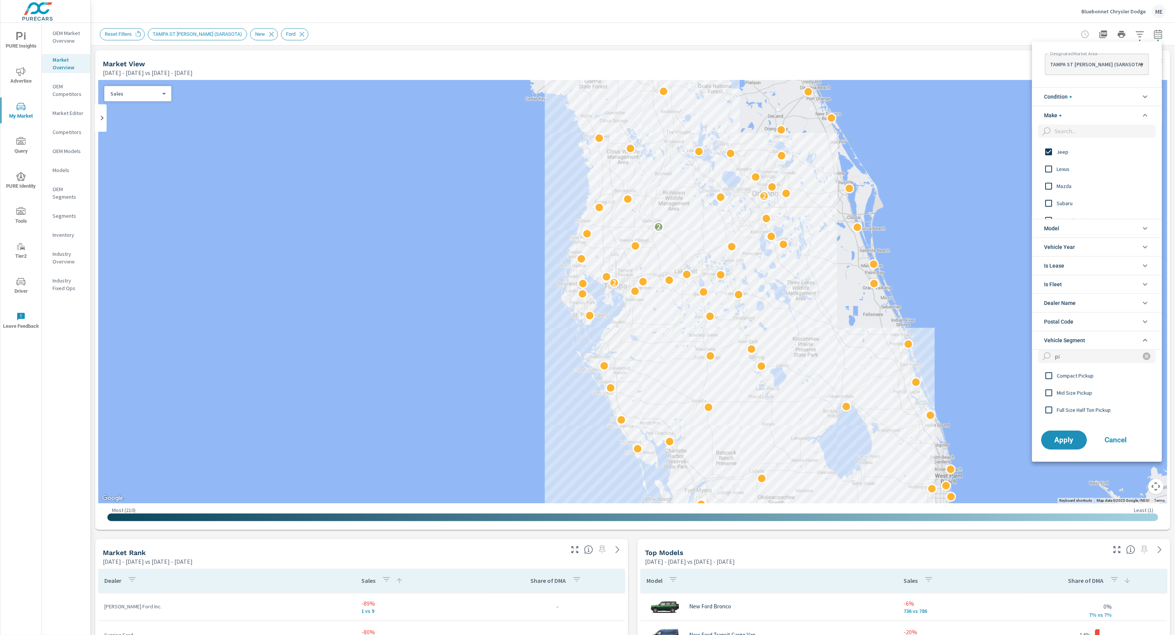
scroll to position [0, 0]
type input "pick"
click at [1073, 411] on span "Full Size Half Ton Pickup" at bounding box center [1098, 409] width 83 height 9
click at [1079, 410] on span "Full Size Half Ton Pickup" at bounding box center [1098, 409] width 83 height 9
click at [1074, 395] on span "Mid Size Pickup" at bounding box center [1098, 392] width 83 height 9
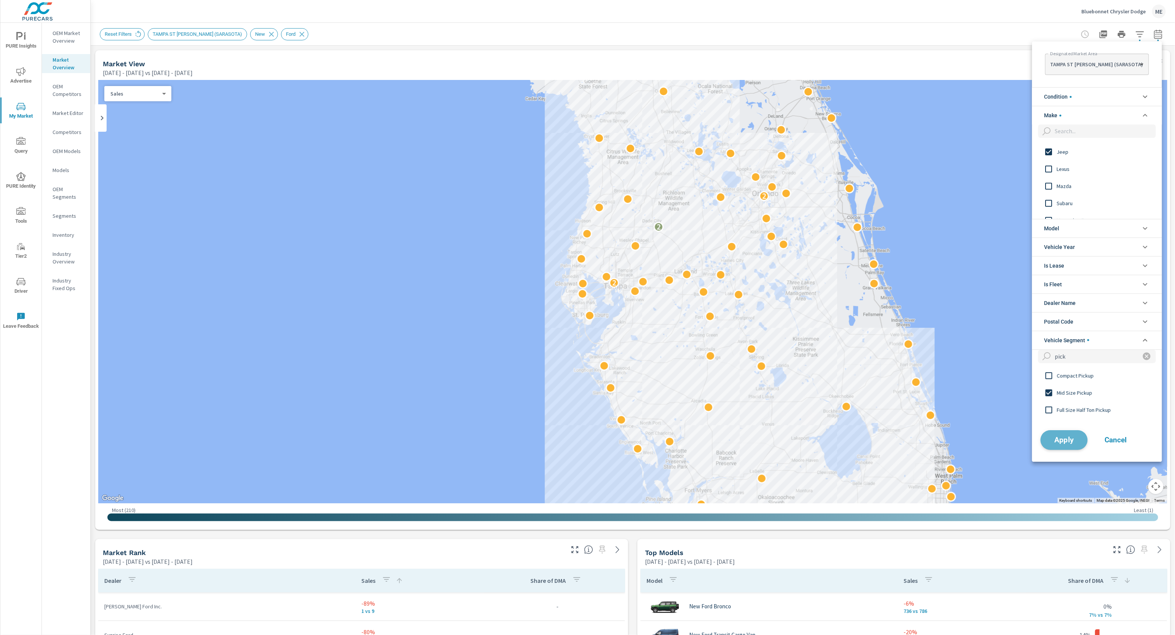
click at [1078, 448] on button "Apply" at bounding box center [1063, 440] width 47 height 20
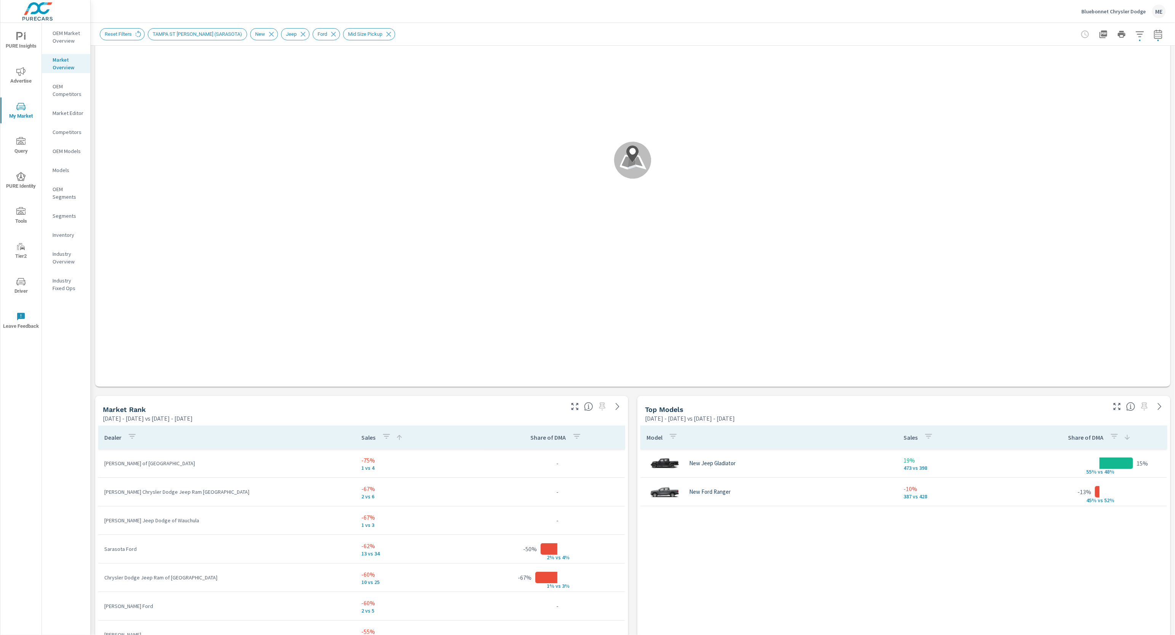
scroll to position [57, 0]
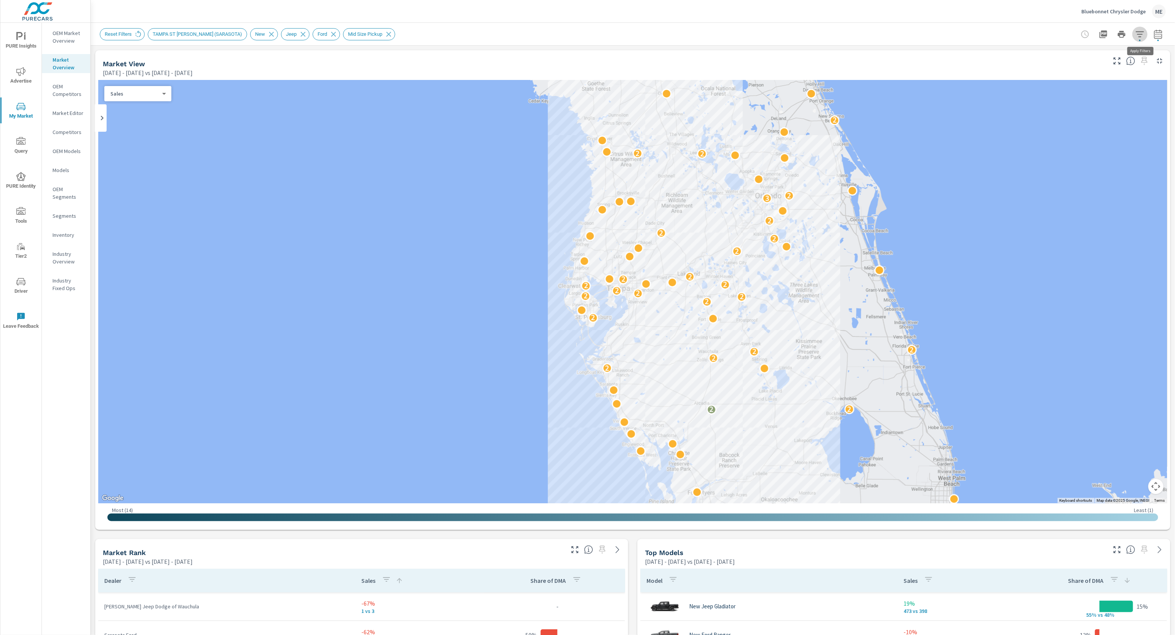
click at [1139, 36] on icon "button" at bounding box center [1139, 34] width 9 height 9
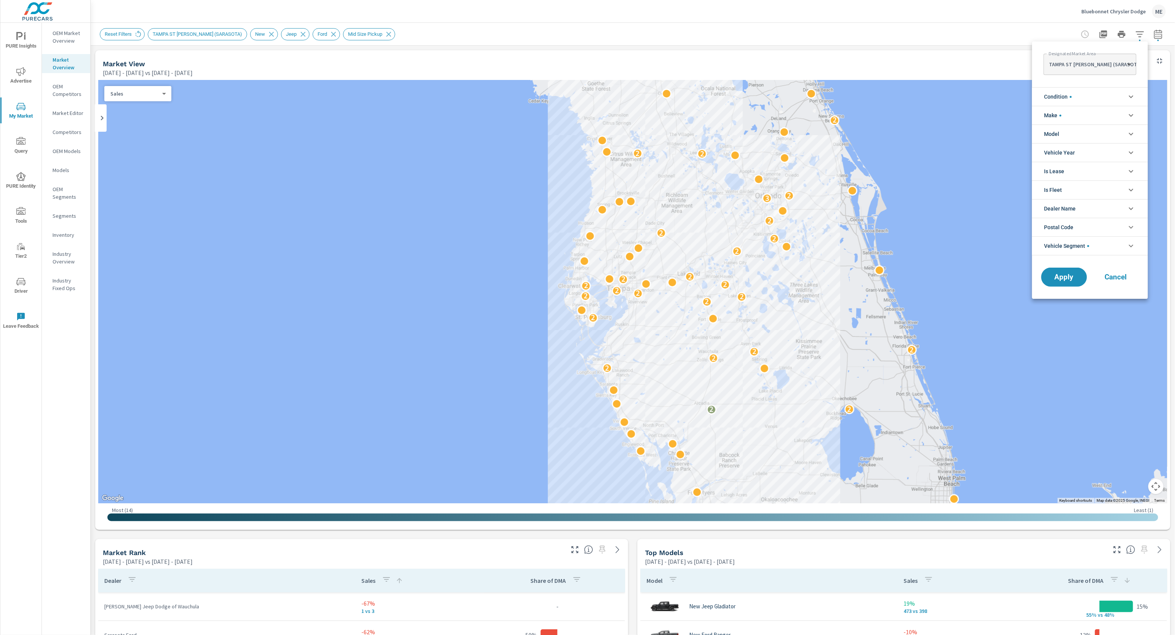
scroll to position [43, 0]
click at [1086, 245] on span "Vehicle Segment" at bounding box center [1066, 246] width 45 height 18
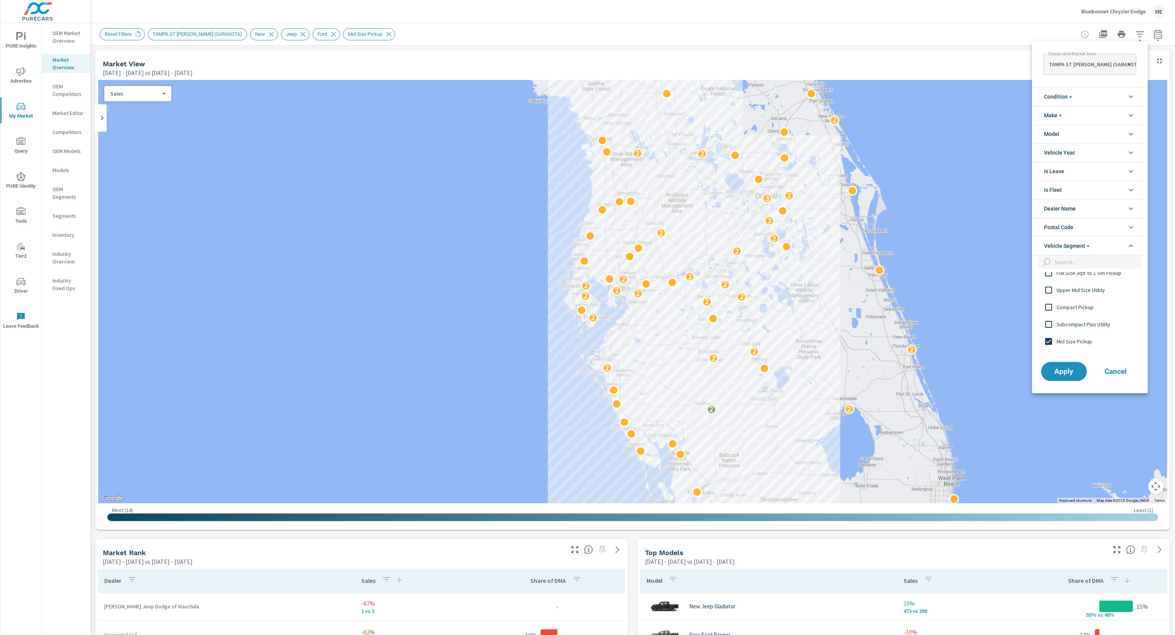
scroll to position [0, 0]
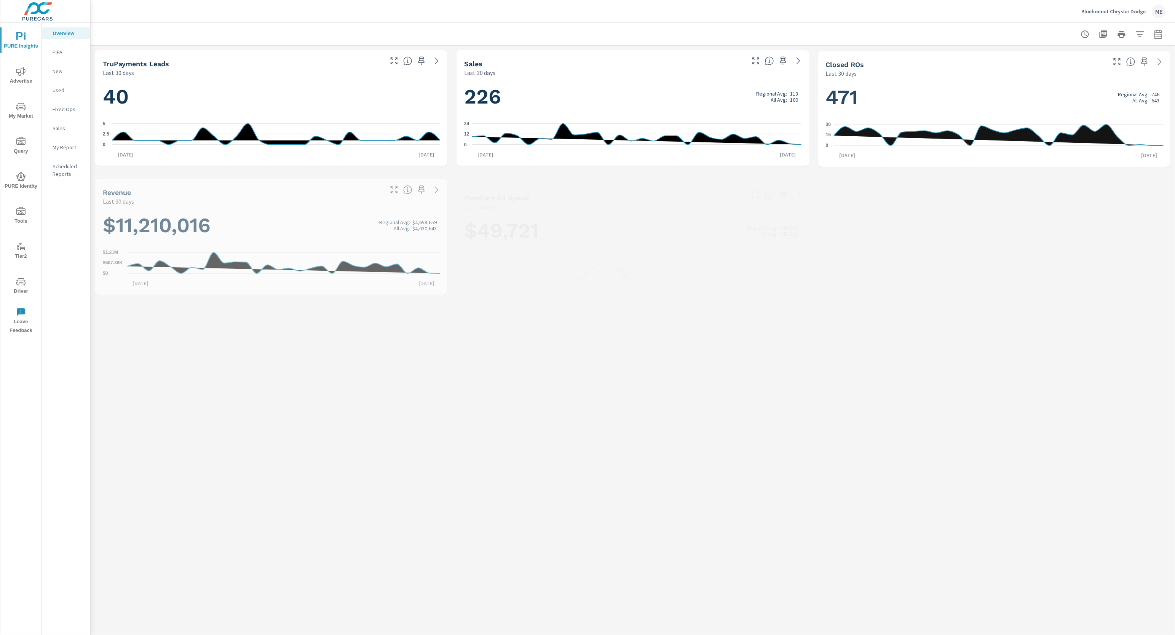
click at [19, 115] on span "My Market" at bounding box center [21, 111] width 37 height 19
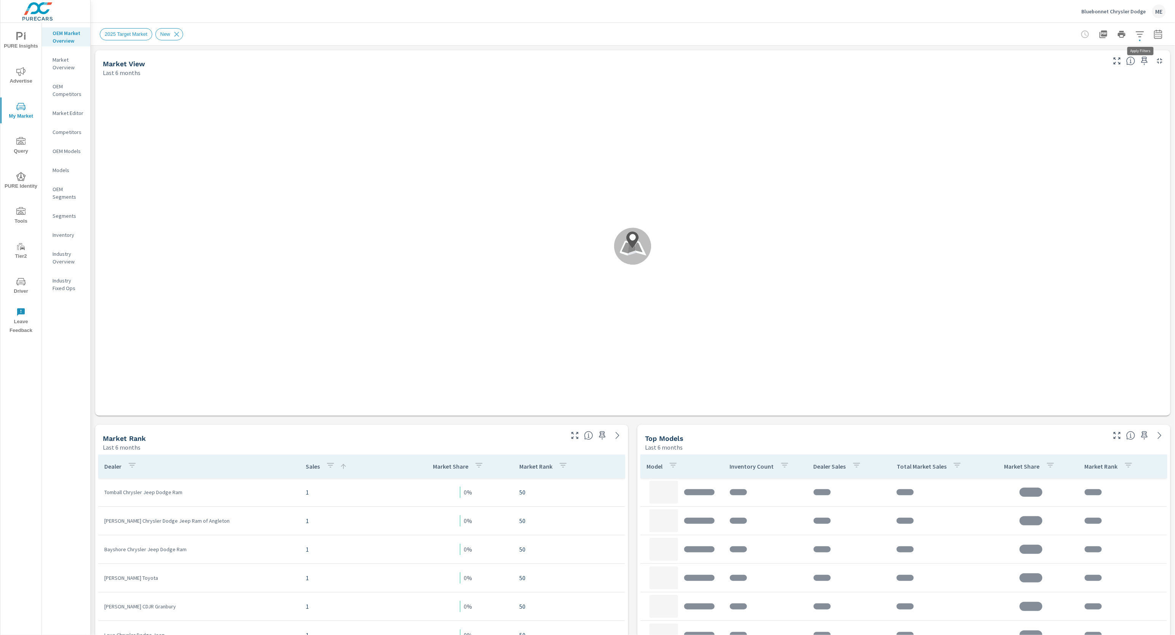
scroll to position [57, 0]
click at [1141, 34] on icon "button" at bounding box center [1139, 34] width 8 height 6
click at [1060, 106] on li "Make" at bounding box center [1090, 109] width 116 height 19
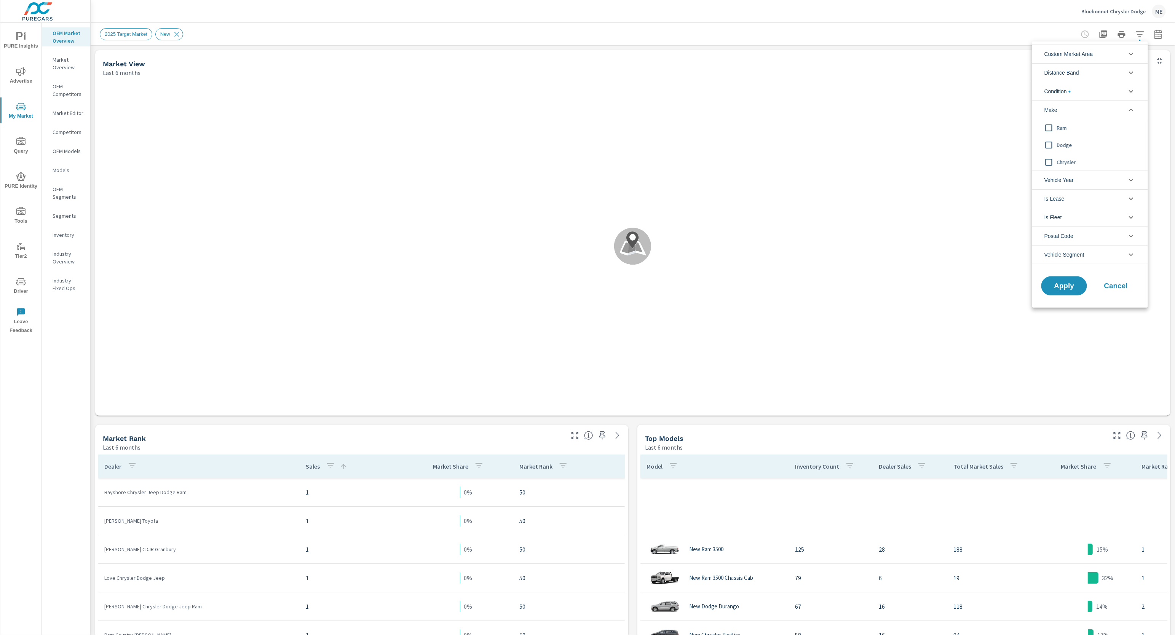
scroll to position [200, 0]
click at [960, 22] on div at bounding box center [587, 317] width 1175 height 635
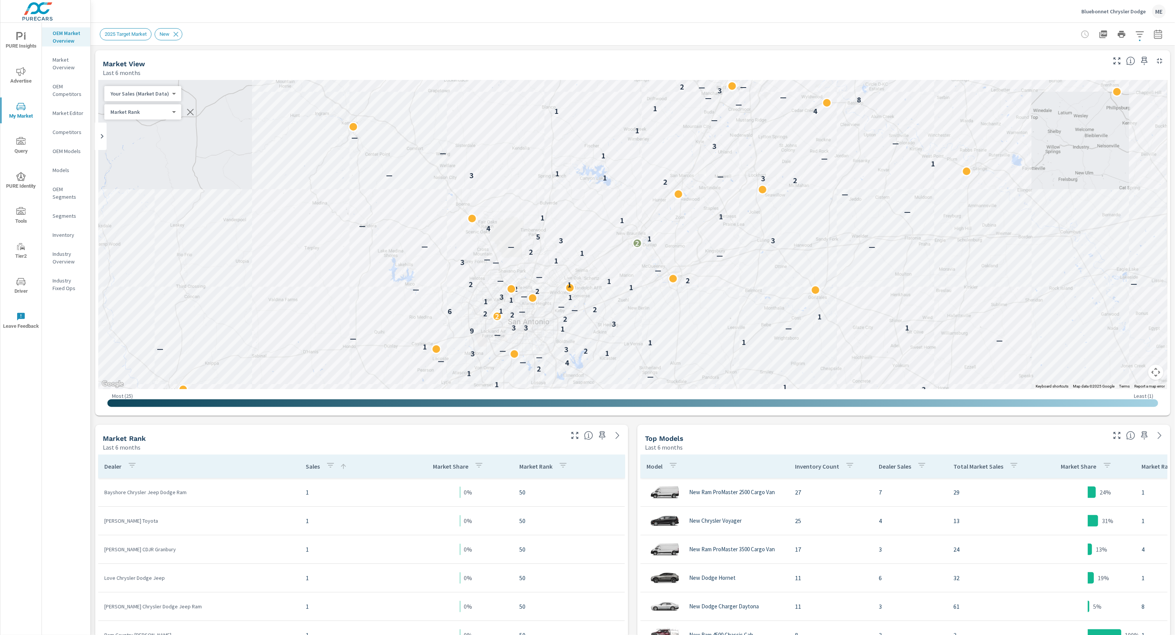
click at [61, 65] on p "Market Overview" at bounding box center [69, 63] width 32 height 15
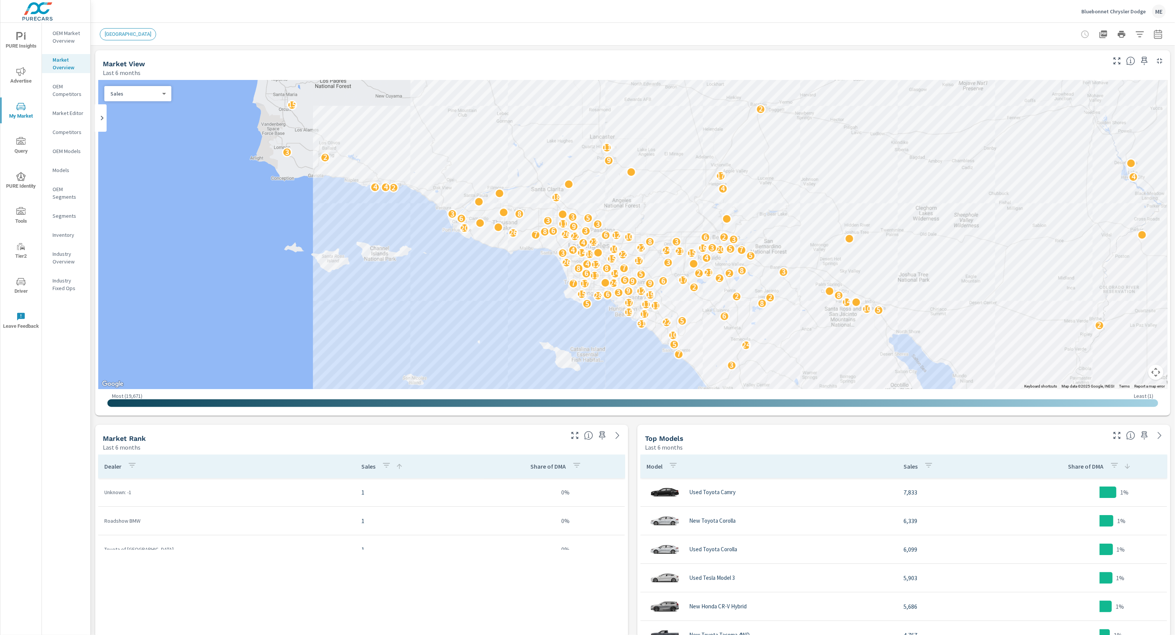
scroll to position [57, 0]
click at [1140, 36] on icon "button" at bounding box center [1139, 34] width 8 height 6
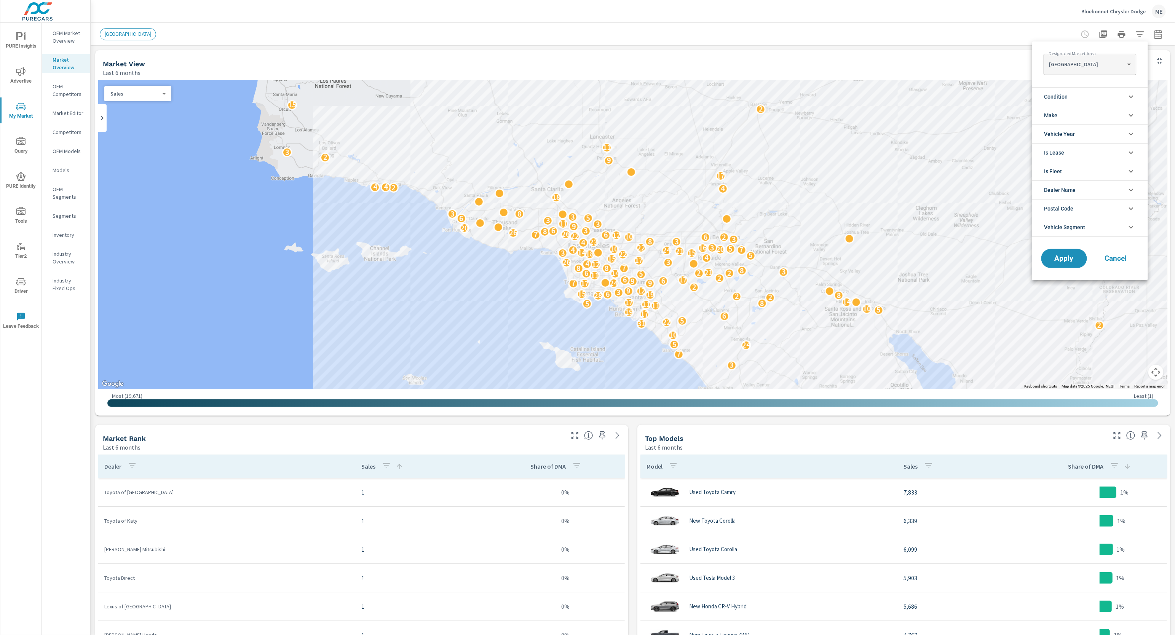
click at [1073, 89] on li "Condition" at bounding box center [1090, 96] width 116 height 19
click at [1069, 113] on span "New" at bounding box center [1098, 114] width 83 height 9
click at [1068, 298] on button "Apply" at bounding box center [1063, 293] width 47 height 20
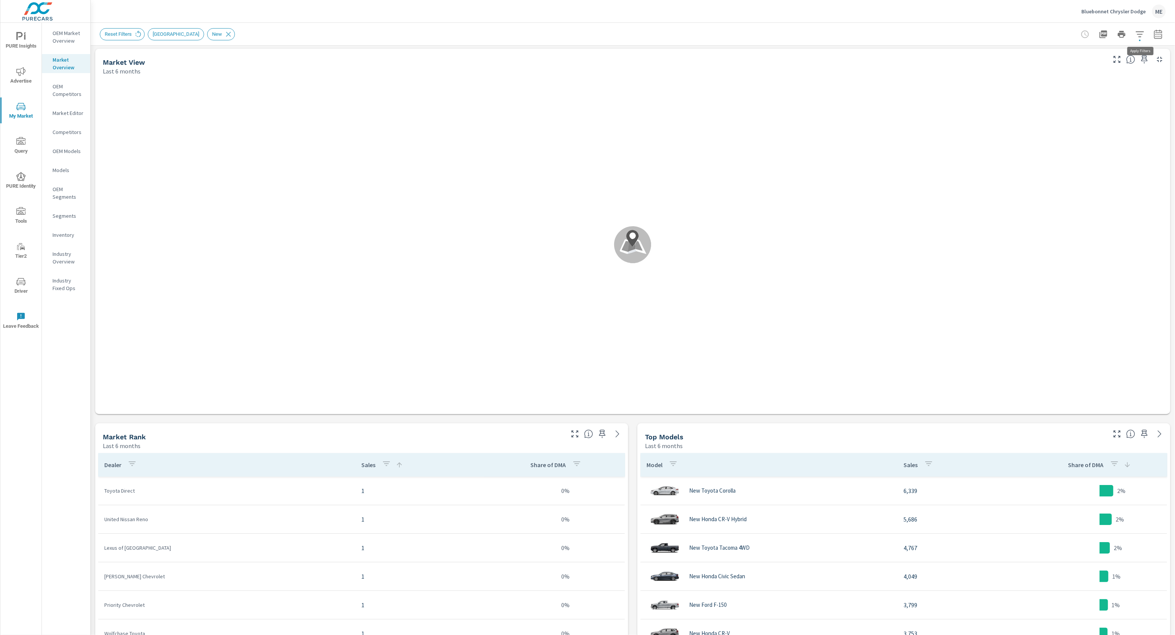
scroll to position [57, 0]
click at [1140, 33] on icon "button" at bounding box center [1139, 34] width 9 height 9
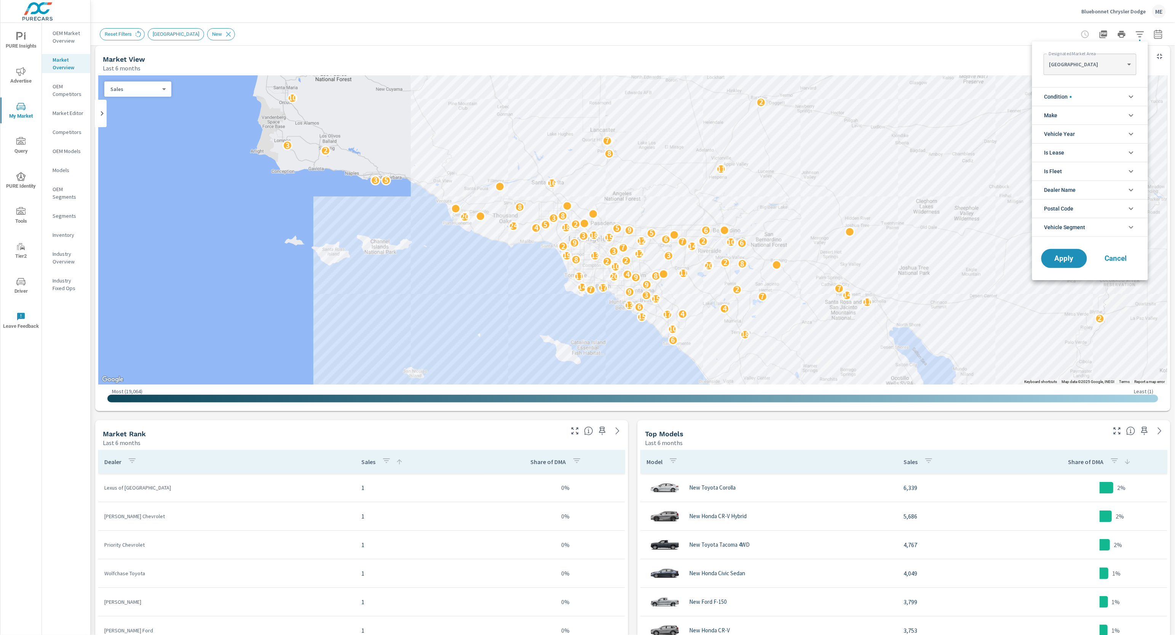
click at [1077, 229] on span "Vehicle Segment" at bounding box center [1064, 227] width 41 height 18
click at [1085, 242] on input "filter options" at bounding box center [1097, 243] width 90 height 13
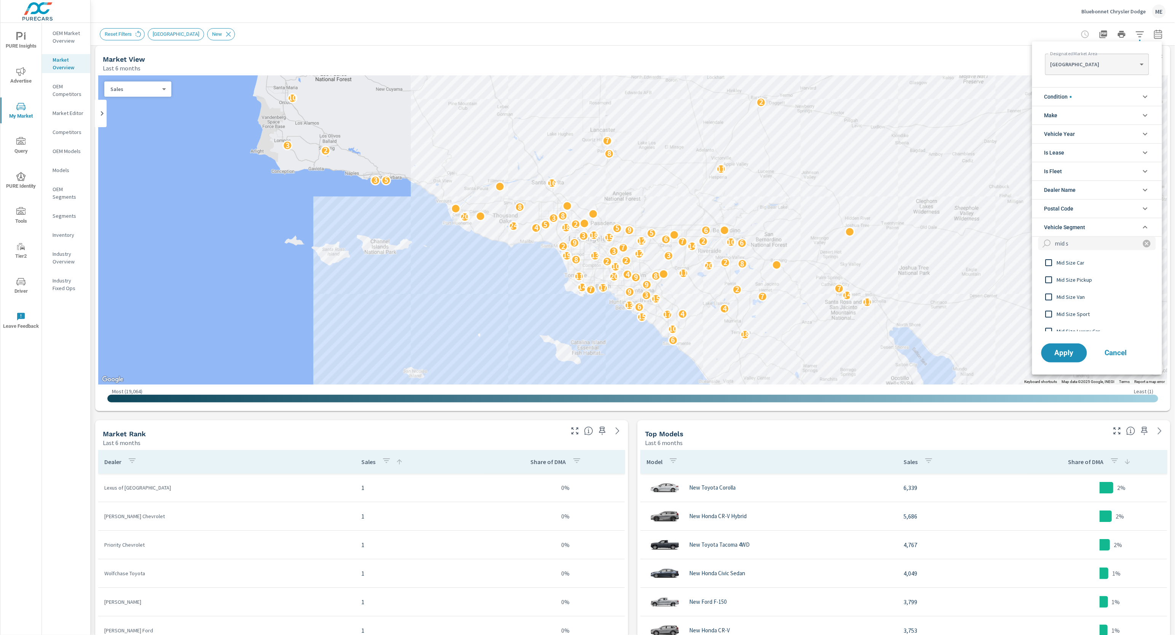
type input "mid s"
click at [1077, 281] on span "Mid Size Pickup" at bounding box center [1098, 279] width 83 height 9
click at [1061, 356] on span "Apply" at bounding box center [1063, 352] width 31 height 7
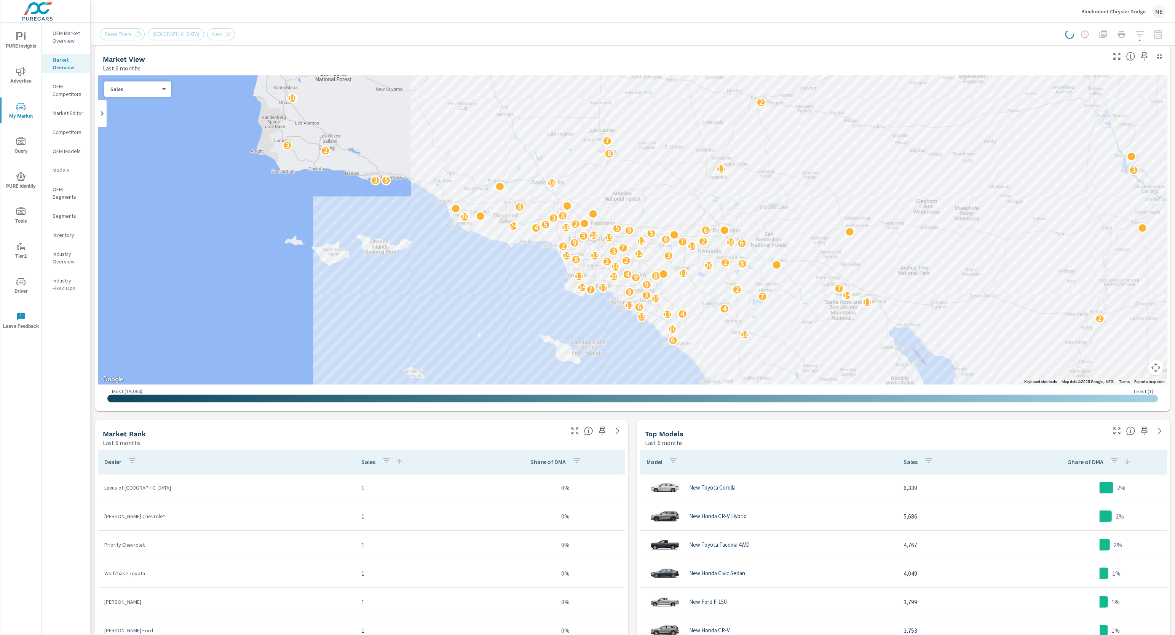
scroll to position [107, 0]
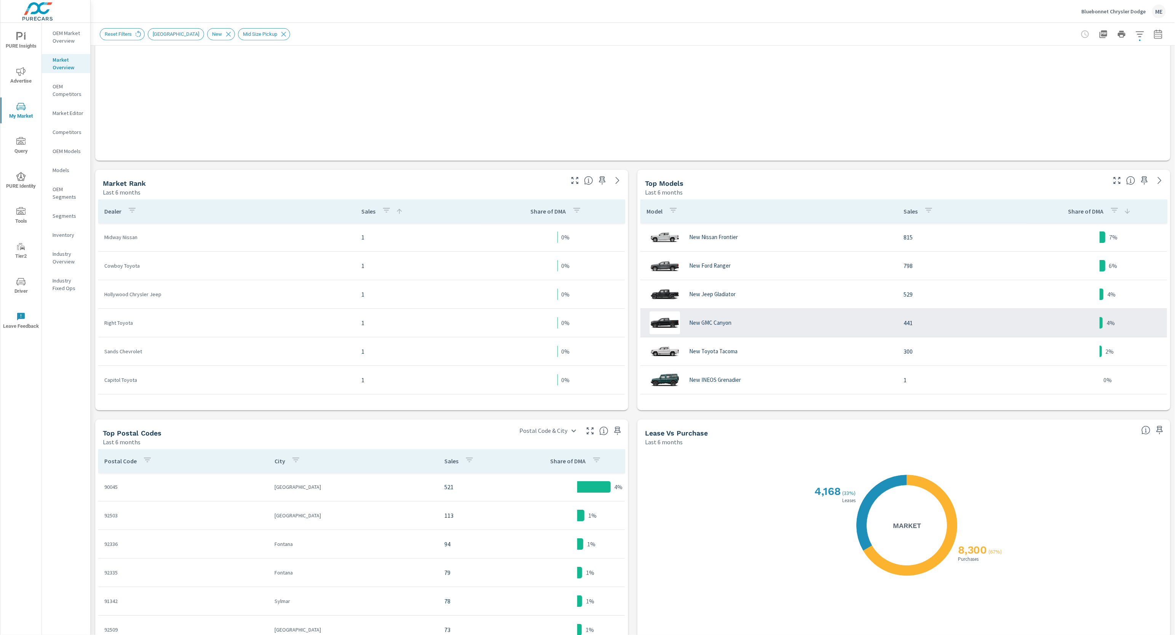
scroll to position [115, 0]
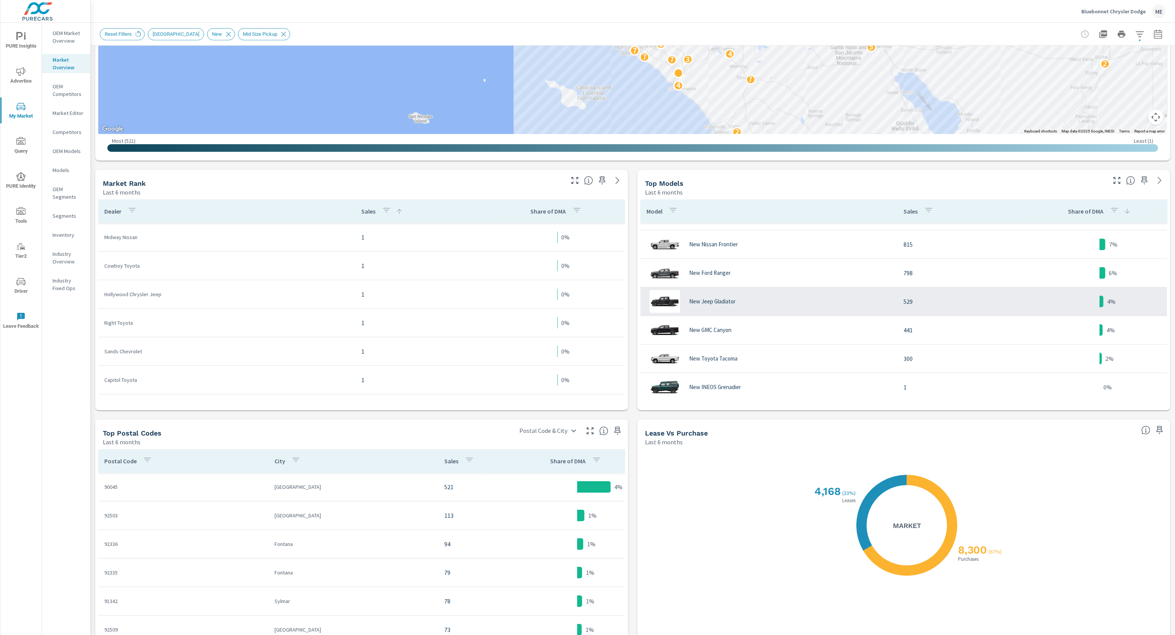
scroll to position [115, 0]
